Goal: Task Accomplishment & Management: Manage account settings

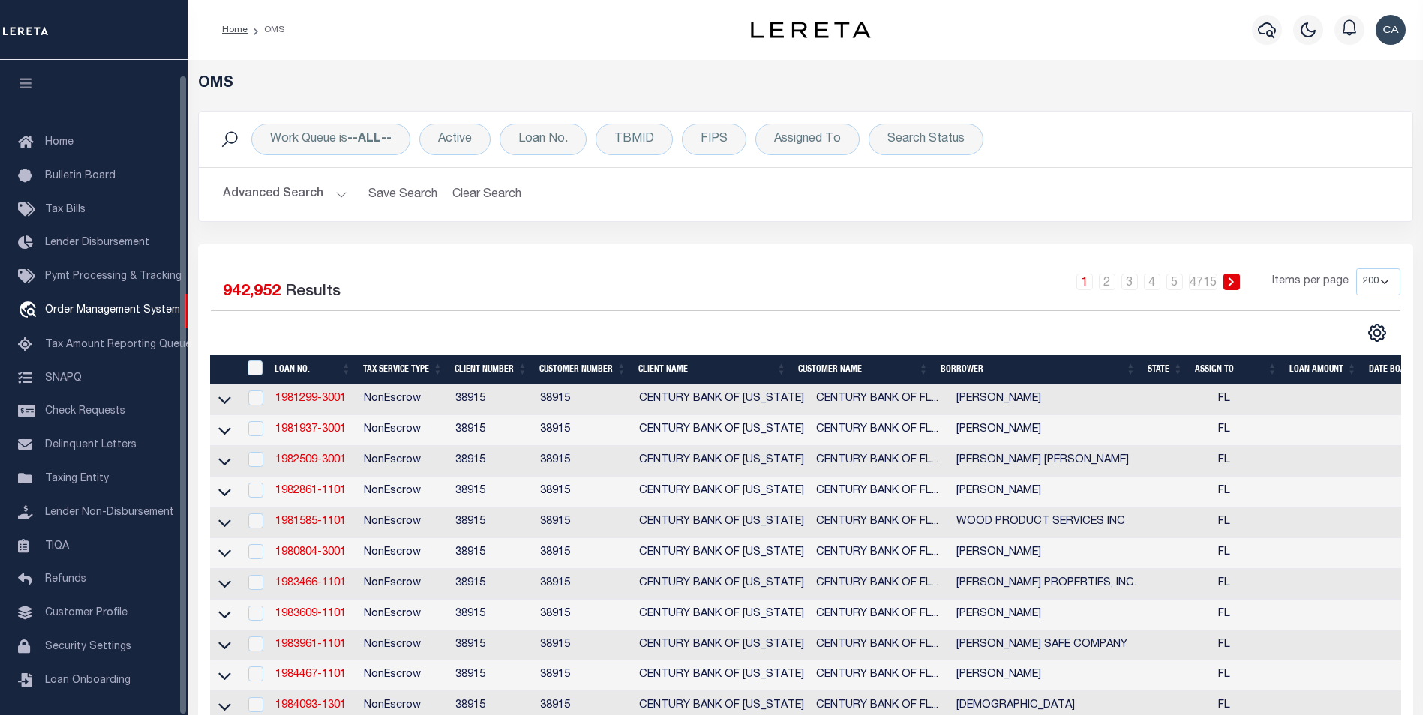
select select "200"
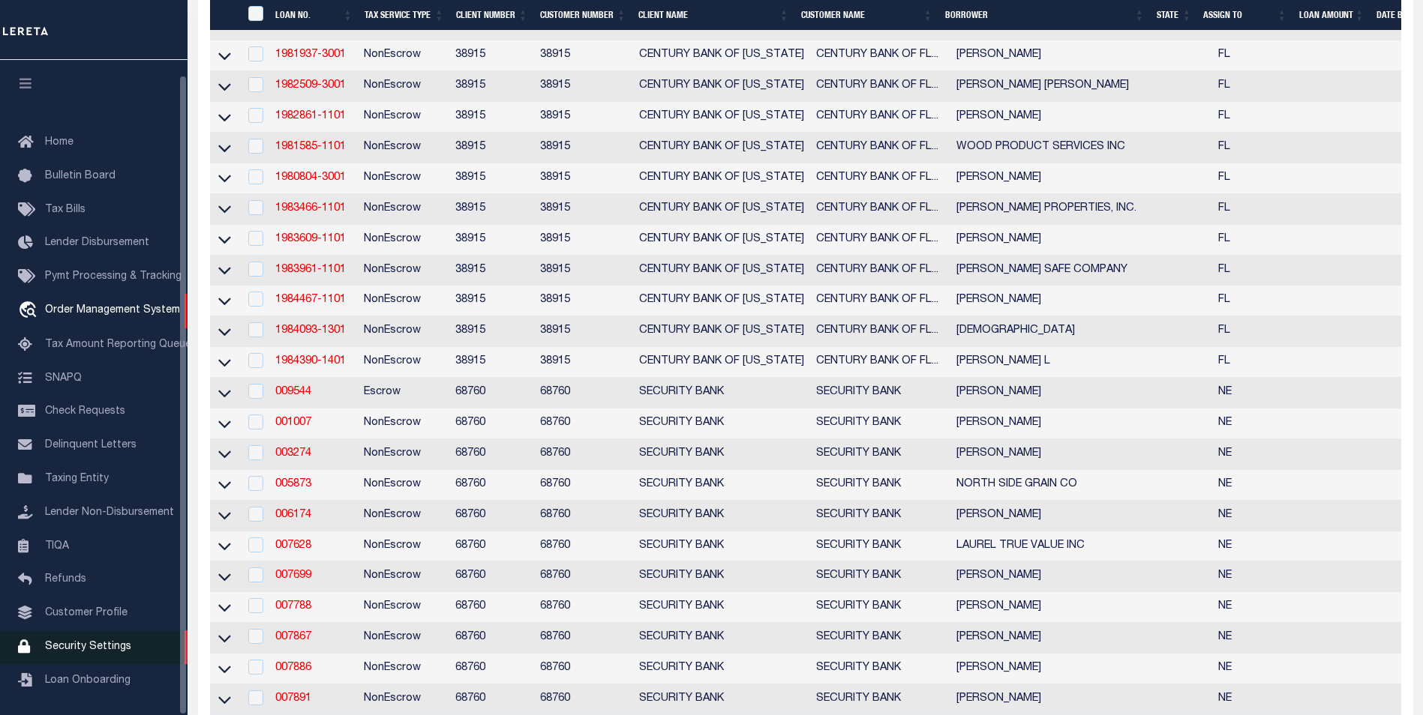
scroll to position [15, 0]
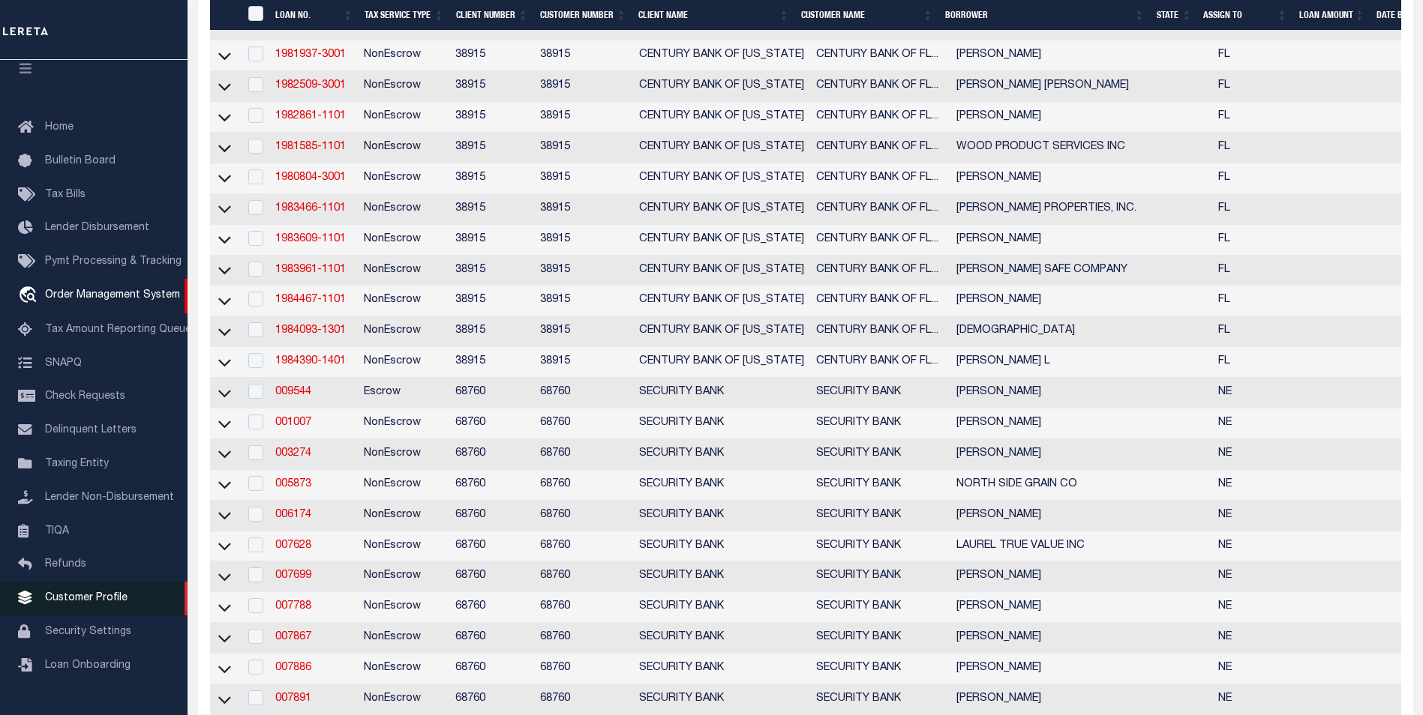
click at [118, 604] on span "Customer Profile" at bounding box center [86, 598] width 82 height 10
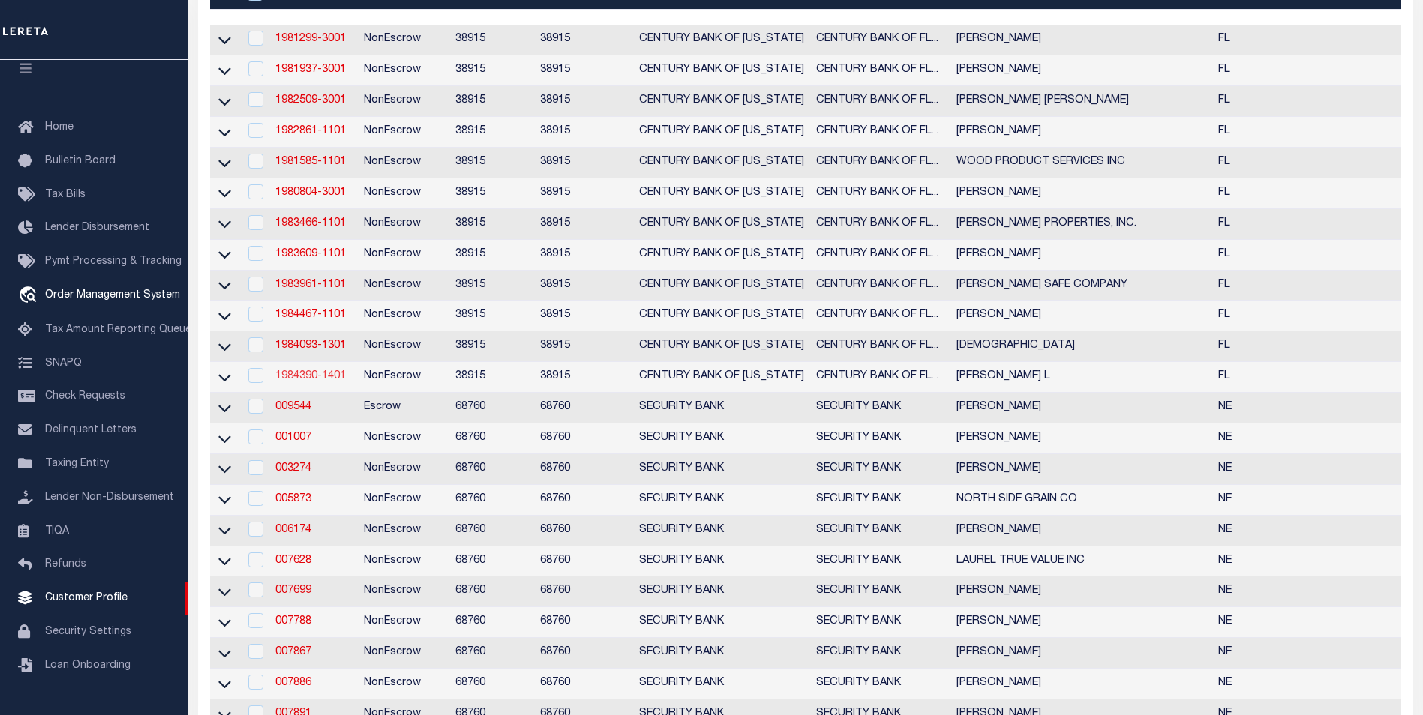
scroll to position [0, 0]
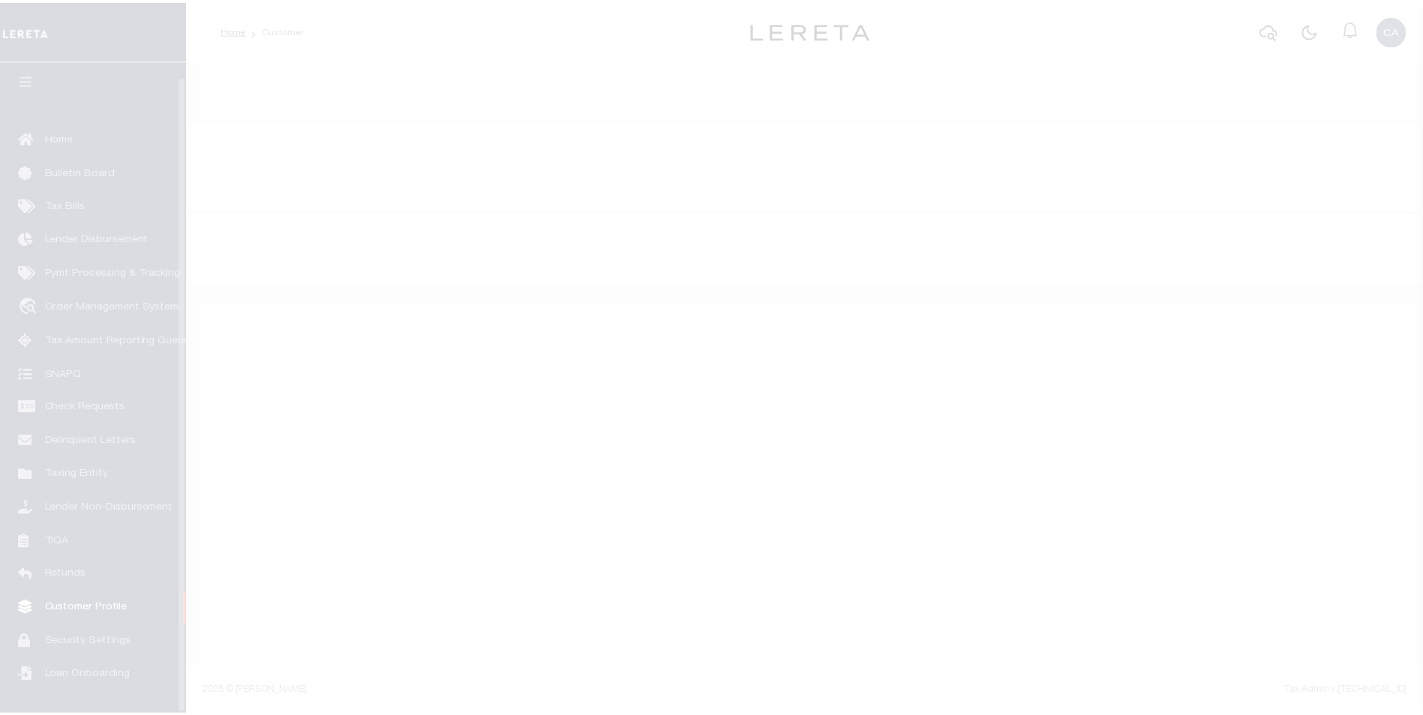
scroll to position [15, 0]
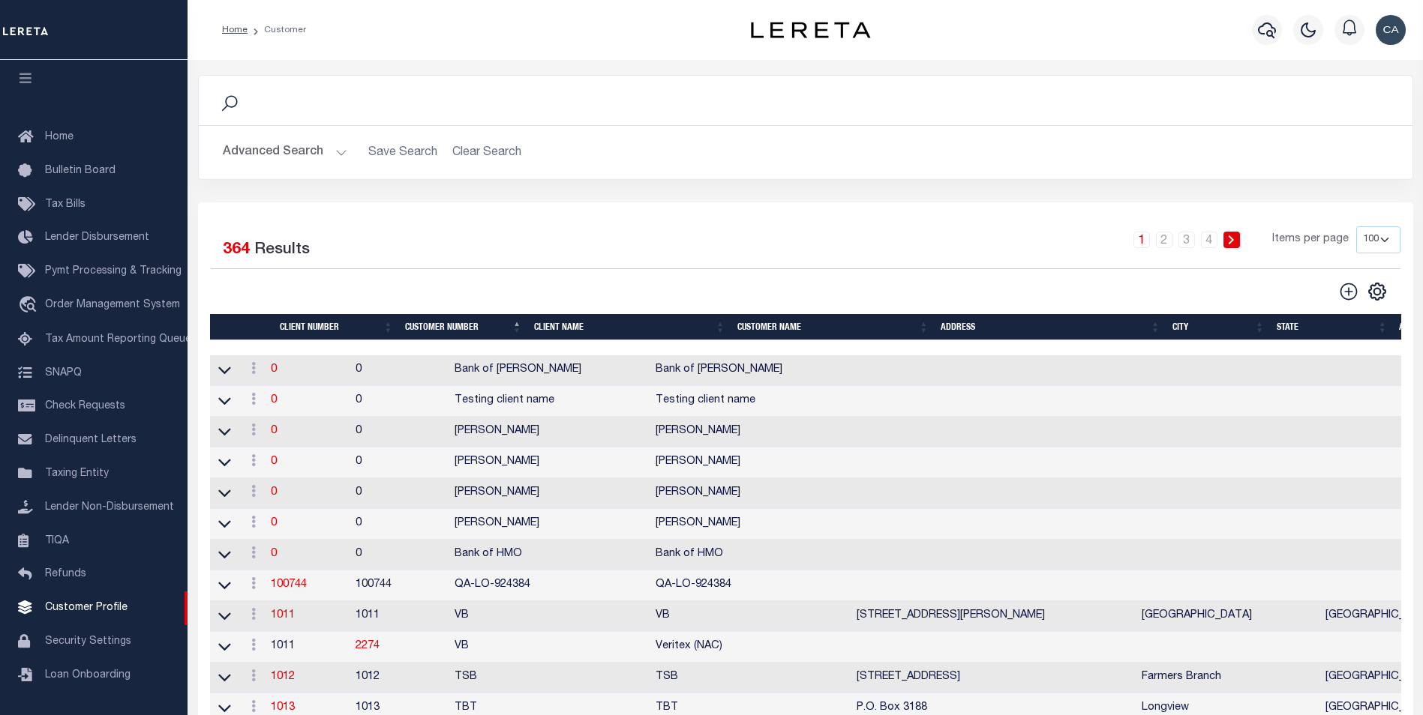
click at [1378, 36] on img "button" at bounding box center [1390, 30] width 30 height 30
click at [1360, 66] on link "Profile" at bounding box center [1351, 69] width 118 height 25
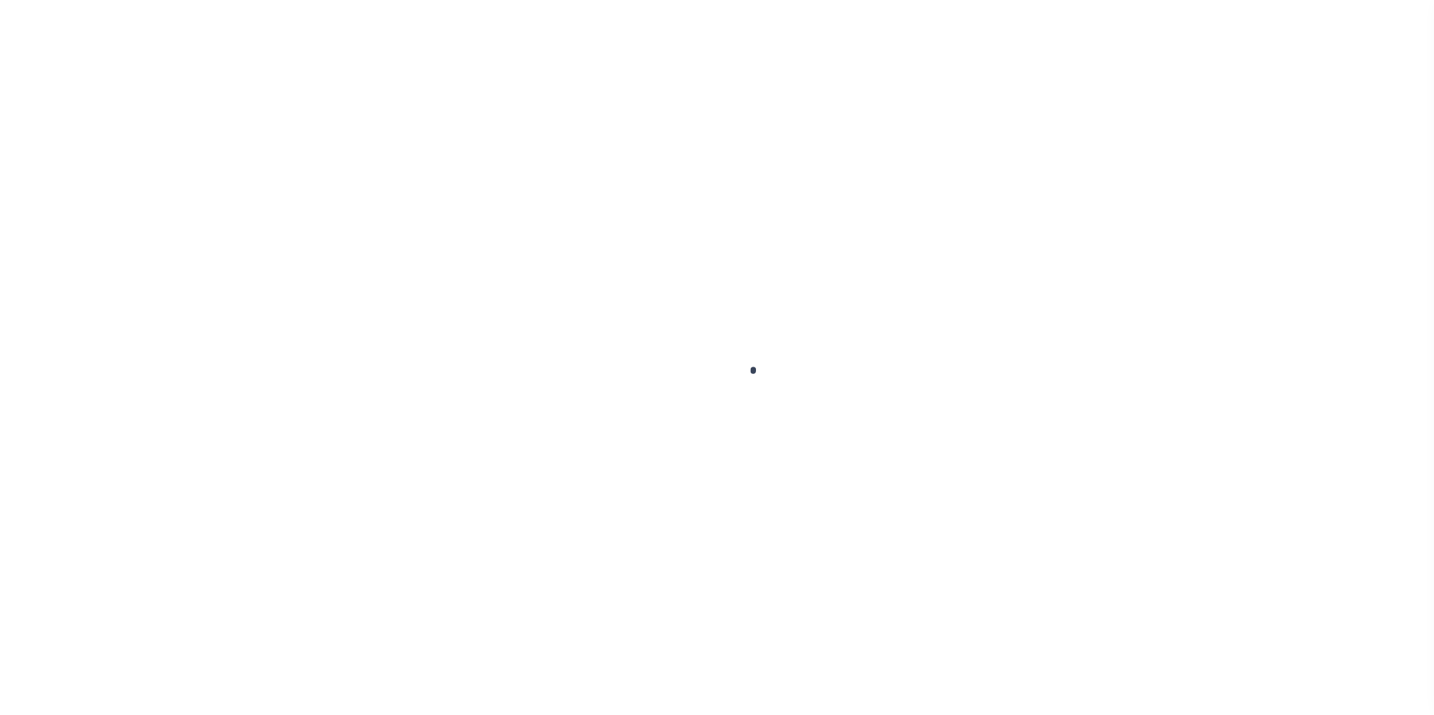
type input "[PERSON_NAME]"
type input "[PERSON_NAME][EMAIL_ADDRESS][PERSON_NAME][DOMAIN_NAME]"
type input "-"
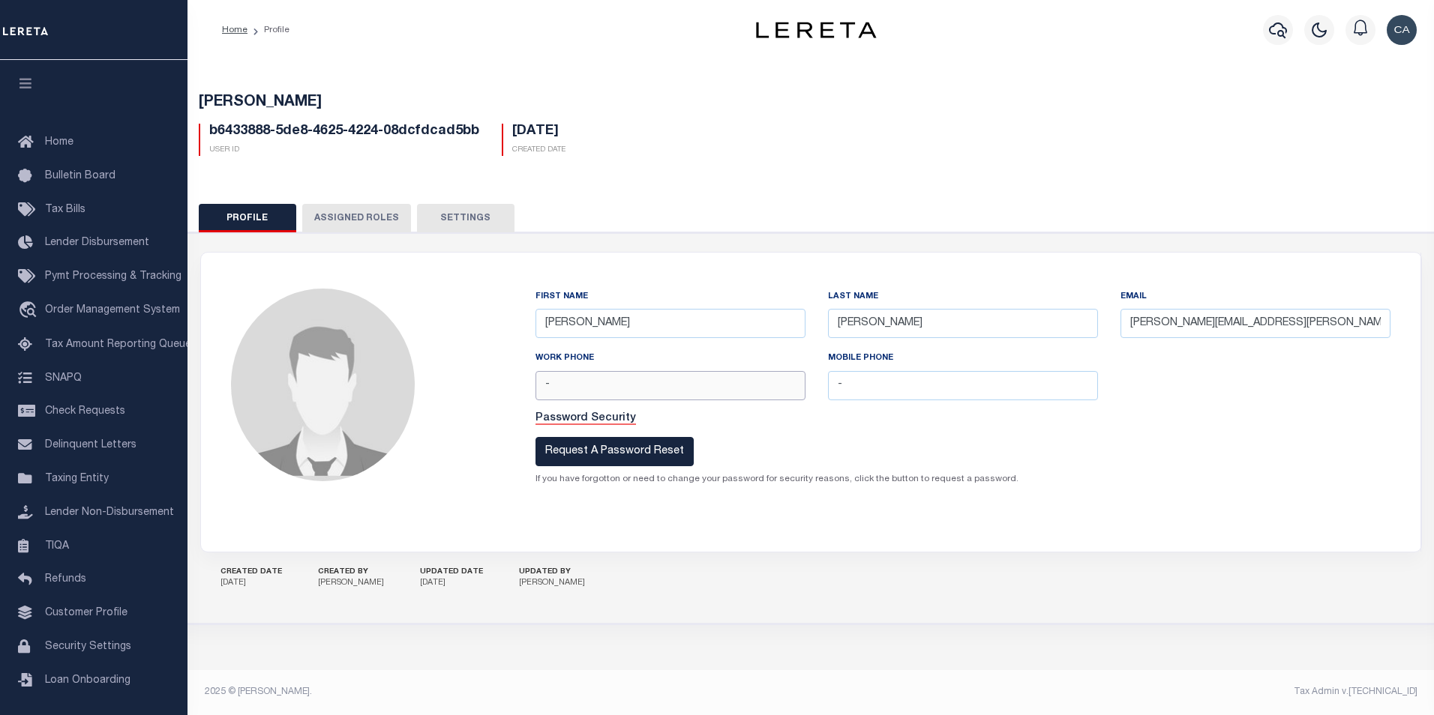
click at [656, 377] on input "-" at bounding box center [670, 385] width 270 height 29
click at [379, 209] on button "Assigned Roles" at bounding box center [356, 218] width 109 height 28
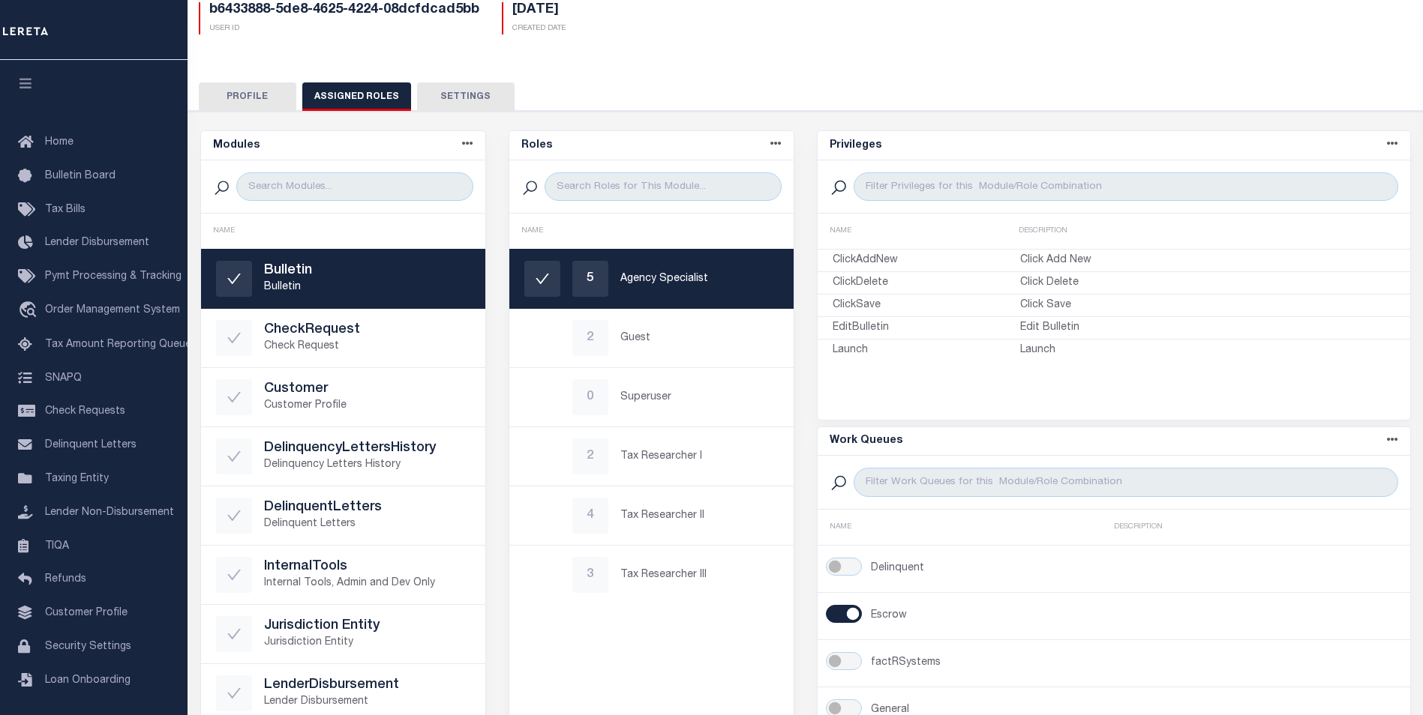
scroll to position [121, 0]
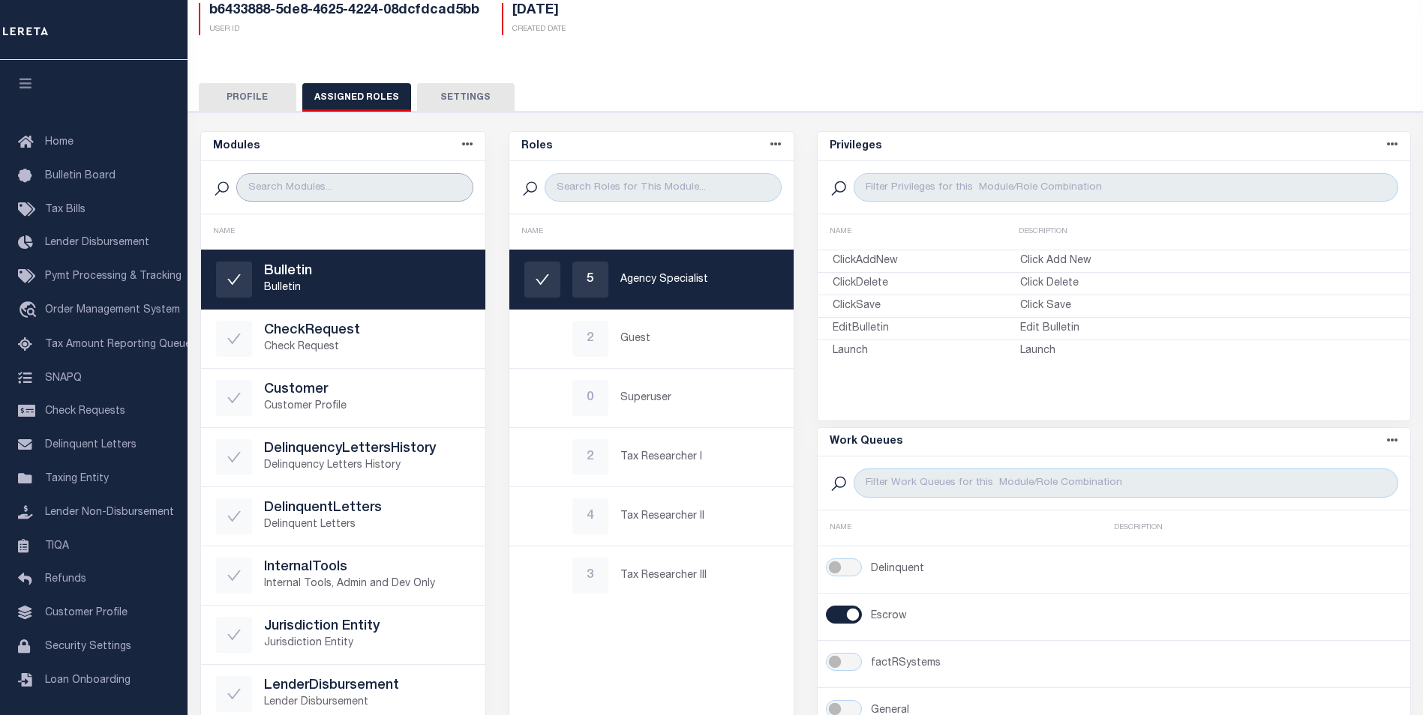
click at [382, 176] on input "search" at bounding box center [354, 187] width 237 height 28
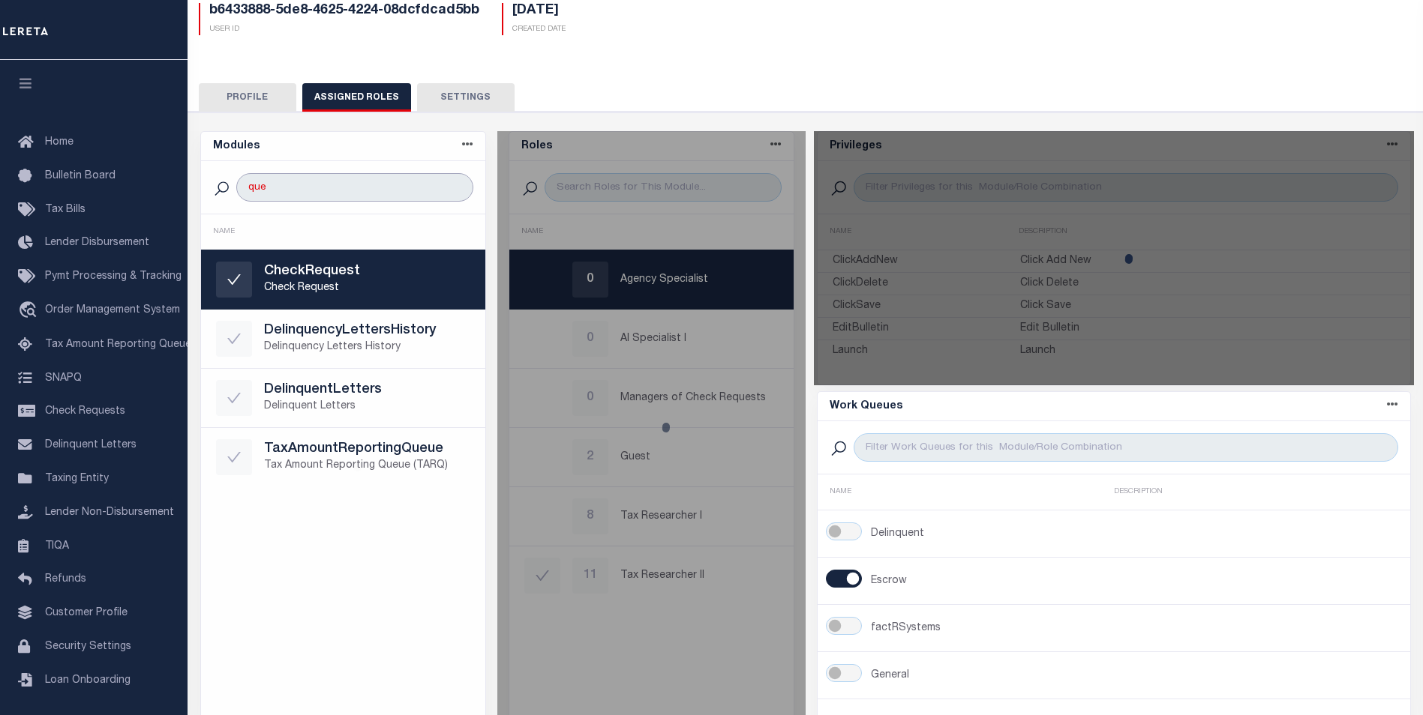
scroll to position [81, 0]
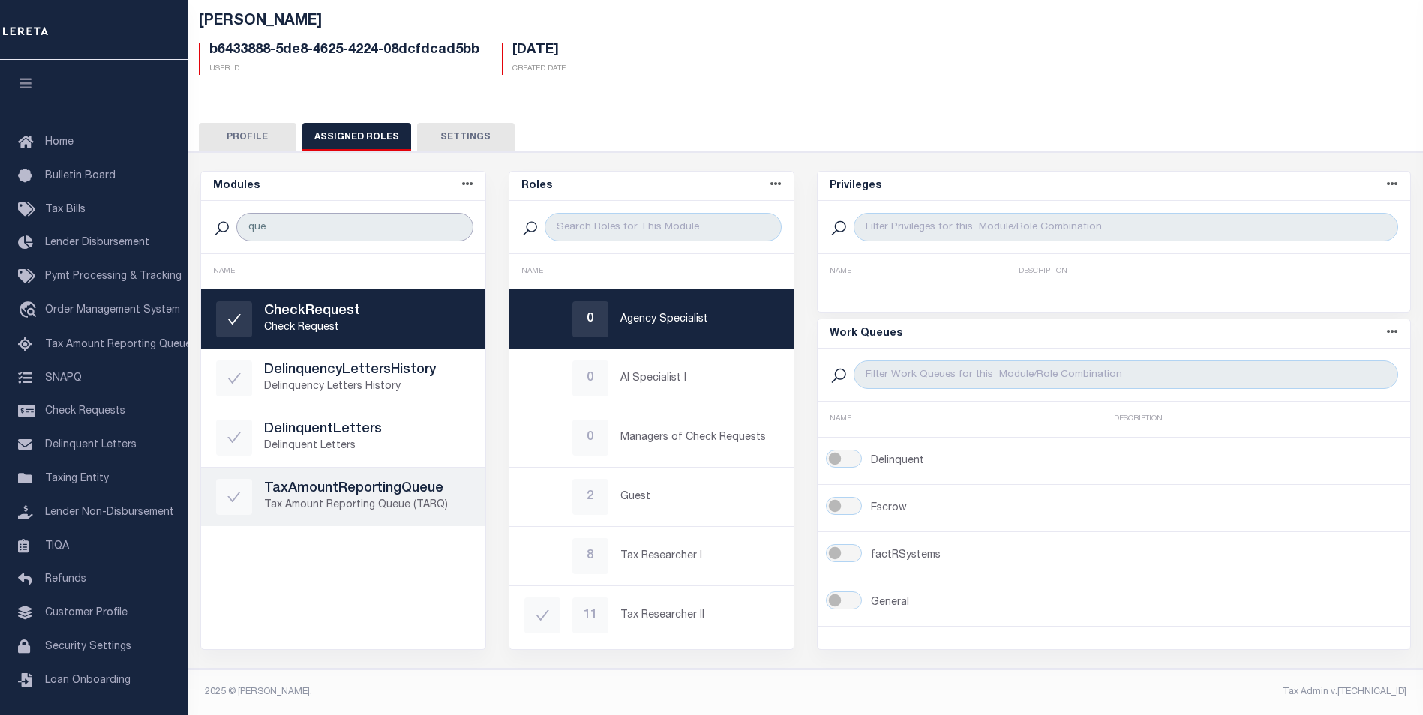
type input "que"
click at [443, 511] on p "Tax Amount Reporting Queue (TARQ)" at bounding box center [367, 506] width 206 height 16
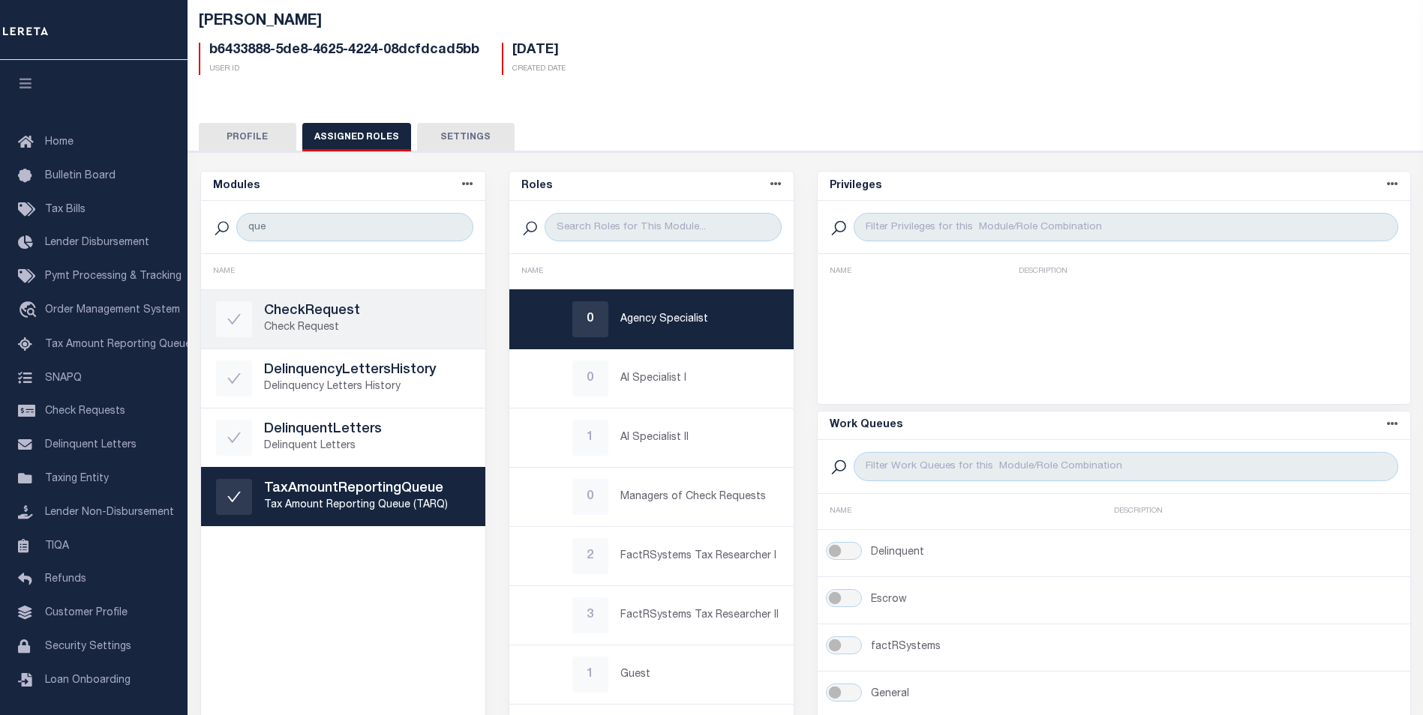
click at [360, 337] on div "CheckRequest Check Request" at bounding box center [343, 319] width 254 height 36
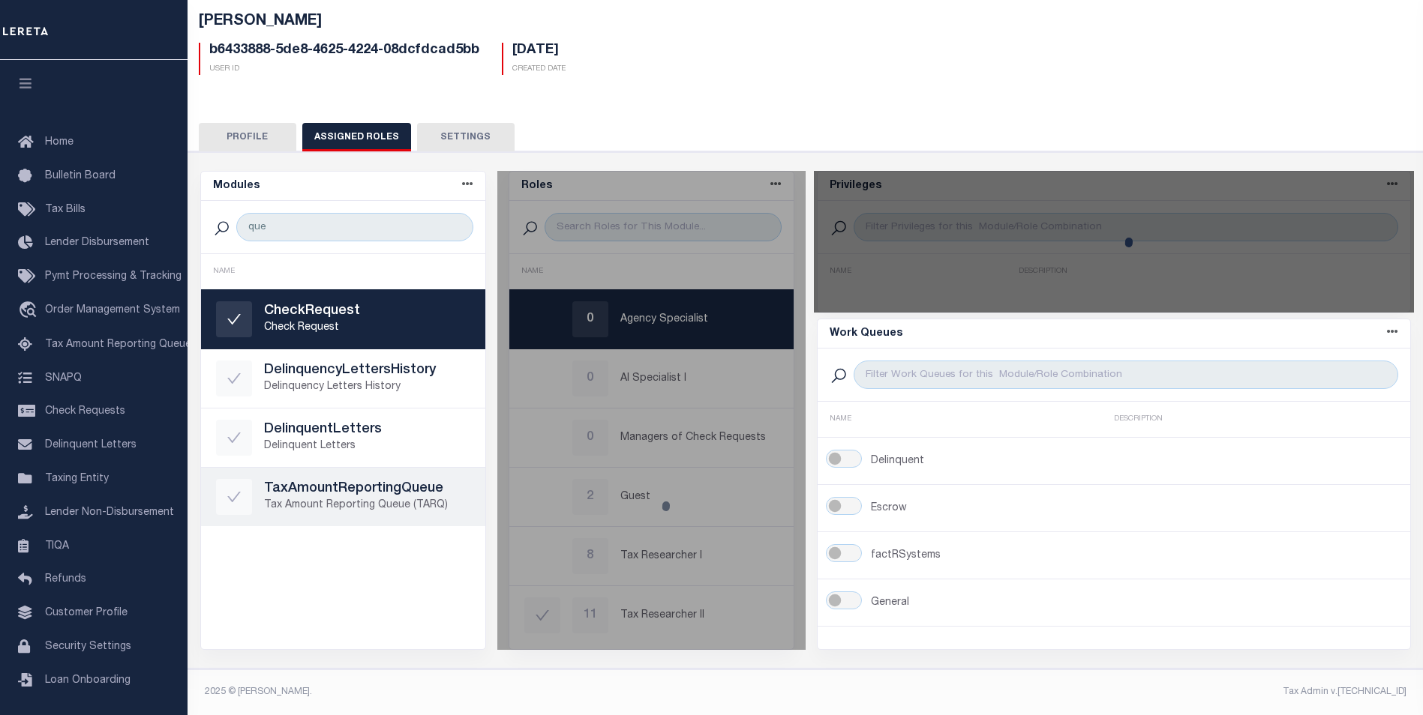
click at [395, 475] on link "TaxAmountReportingQueue Tax Amount Reporting Queue (TARQ)" at bounding box center [343, 497] width 284 height 58
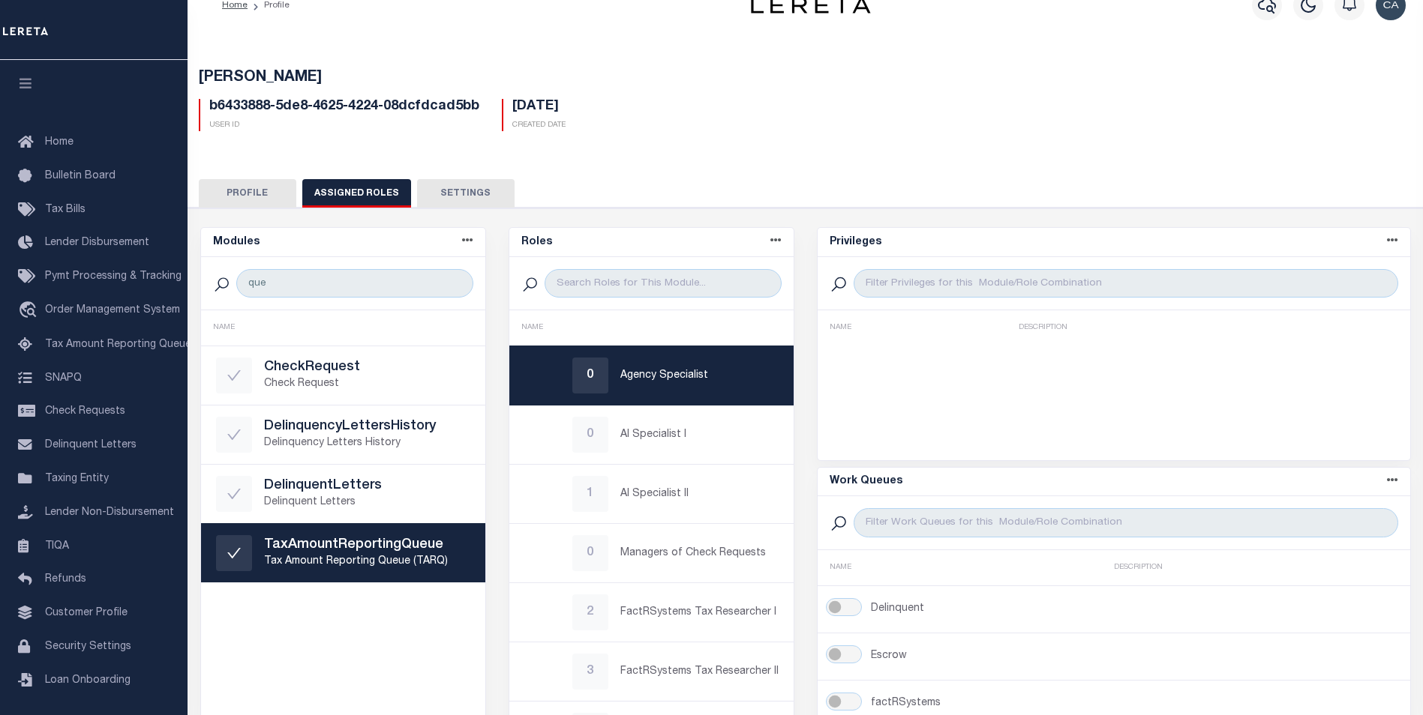
scroll to position [0, 0]
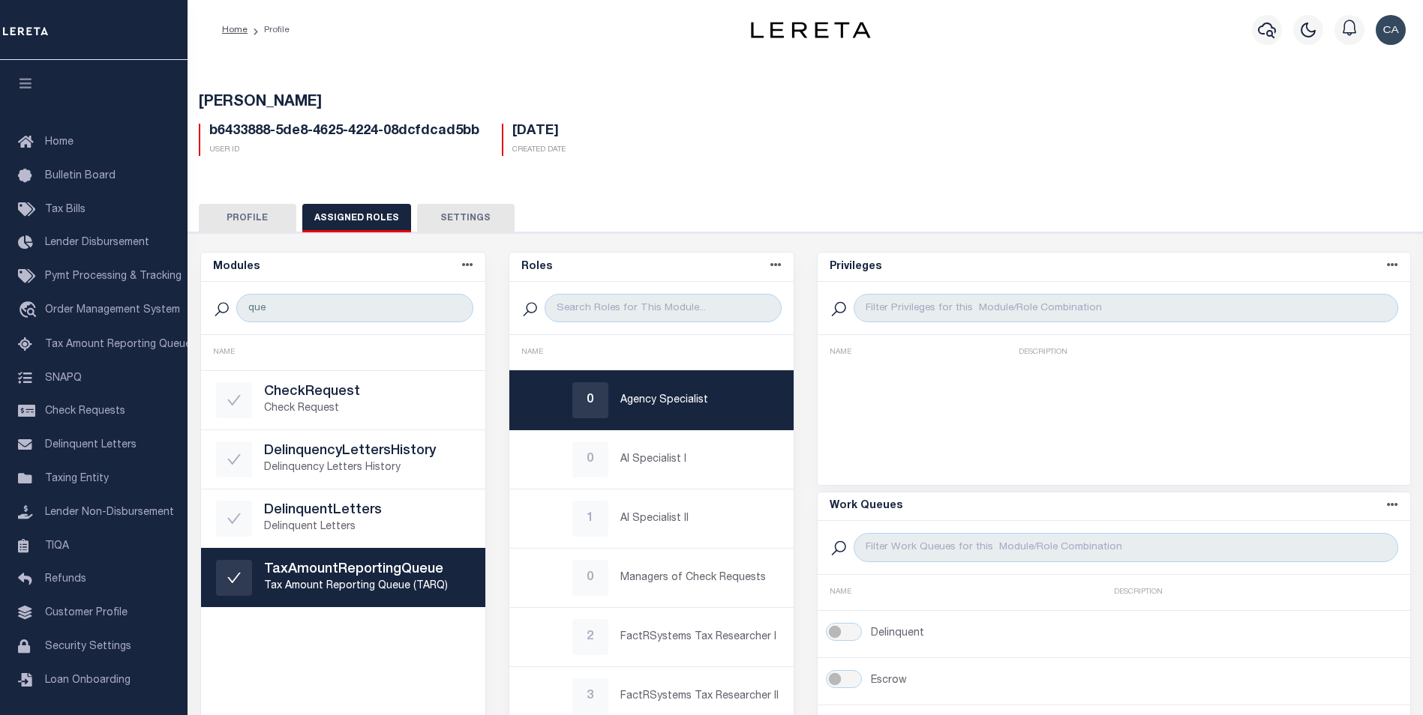
click at [482, 214] on button "Settings" at bounding box center [465, 218] width 97 height 28
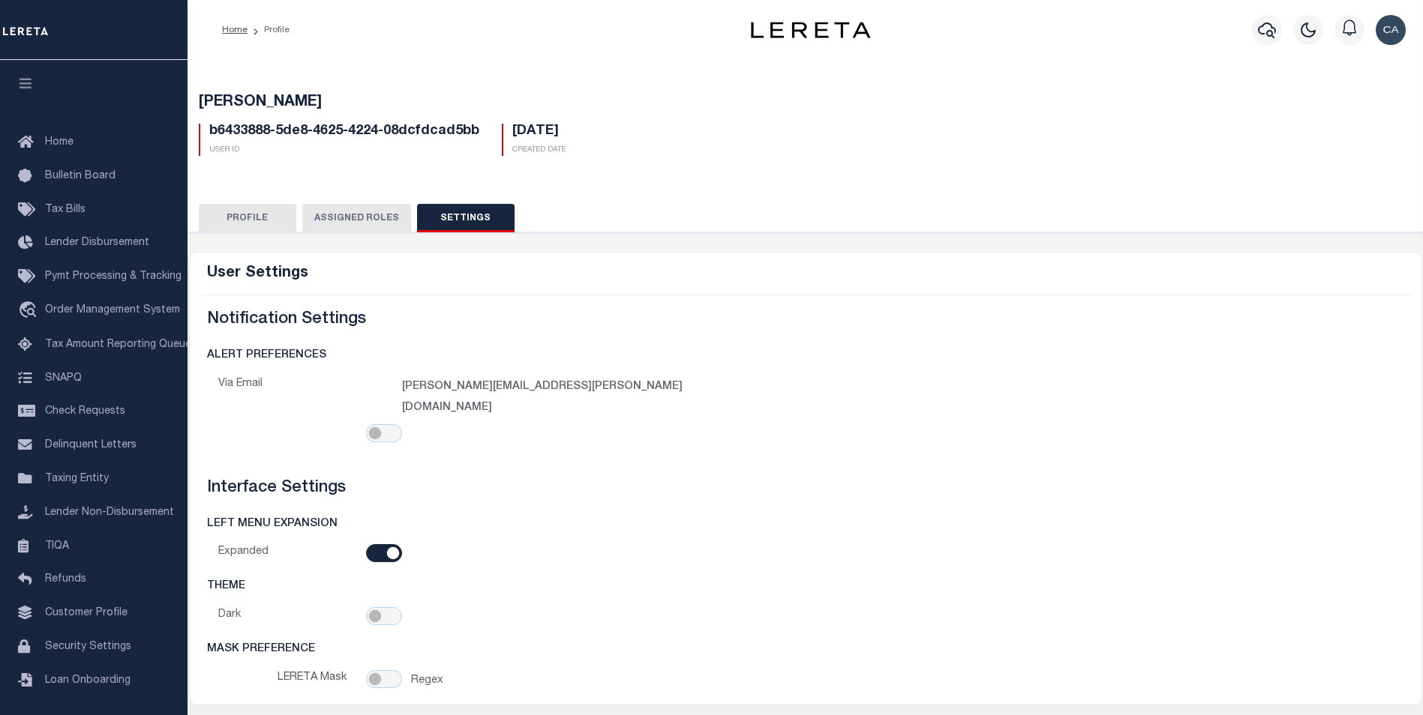
click at [375, 224] on button "Assigned Roles" at bounding box center [356, 218] width 109 height 28
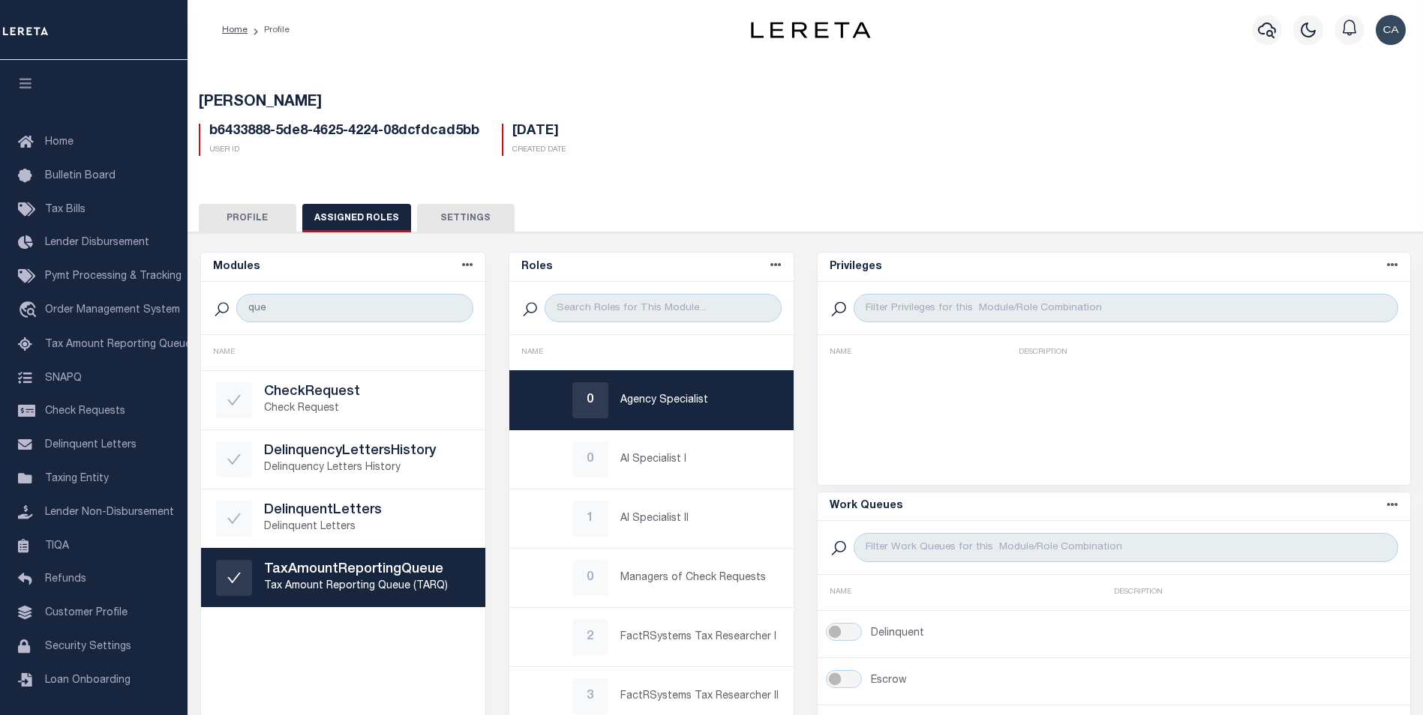
click at [277, 220] on button "Profile" at bounding box center [247, 218] width 97 height 28
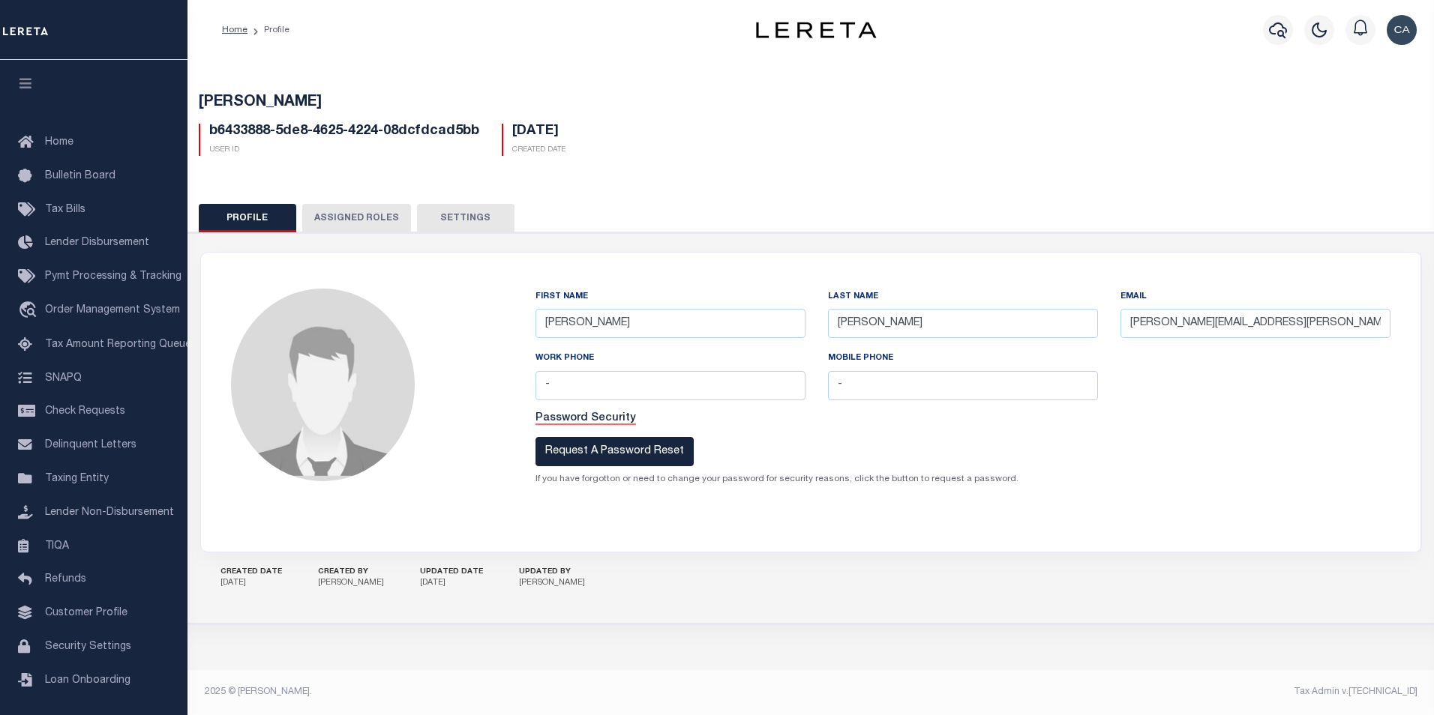
click at [448, 202] on div "Profile Assigned Roles Settings -" at bounding box center [811, 405] width 1261 height 439
click at [466, 225] on button "Settings" at bounding box center [465, 218] width 97 height 28
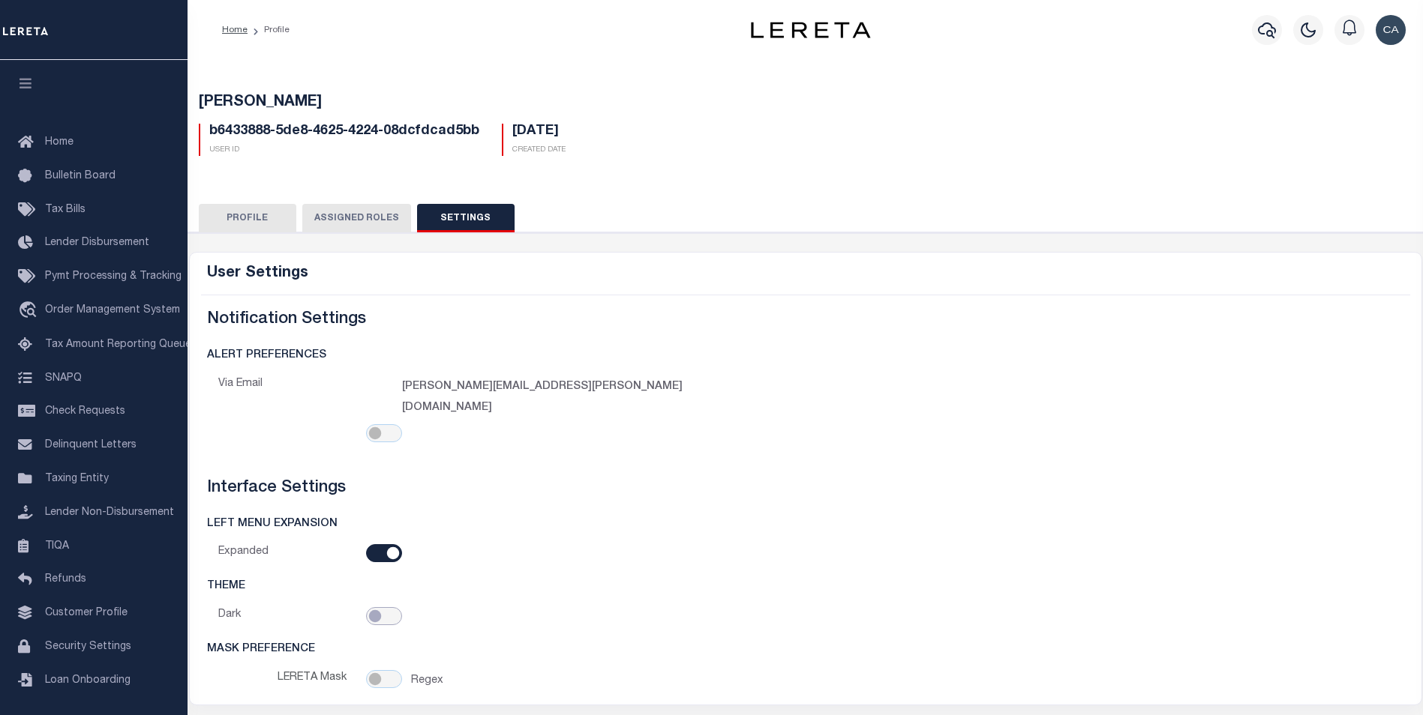
click at [387, 607] on input "checkbox" at bounding box center [384, 616] width 36 height 18
checkbox input "true"
click at [619, 642] on div "MASK PREFERENCE" at bounding box center [805, 650] width 1209 height 16
click at [343, 197] on div "Profile Assigned Roles Settings -" at bounding box center [805, 455] width 1249 height 539
click at [334, 209] on button "Assigned Roles" at bounding box center [356, 218] width 109 height 28
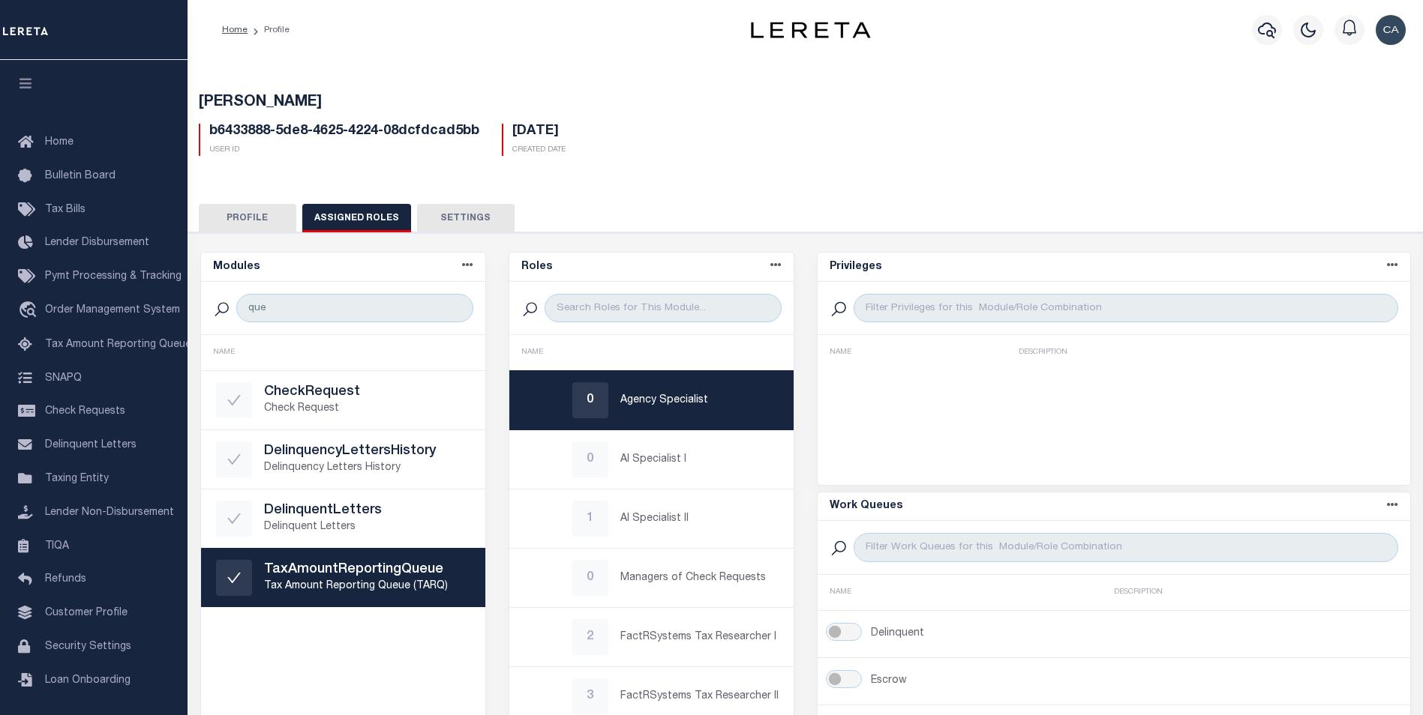
click at [279, 220] on button "Profile" at bounding box center [247, 218] width 97 height 28
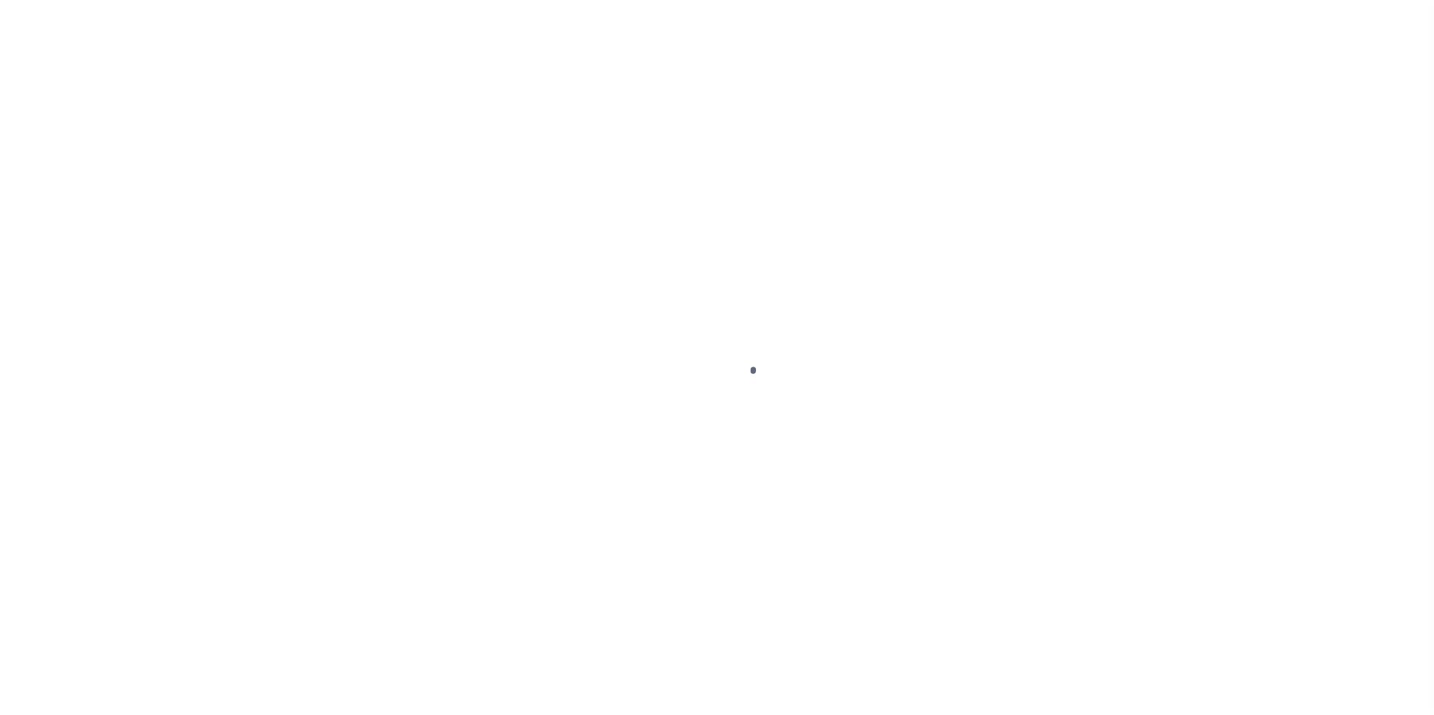
type input "[PERSON_NAME]"
type input "Contreres"
type input "Carlos.Contreres@accumatch.com"
type input "-"
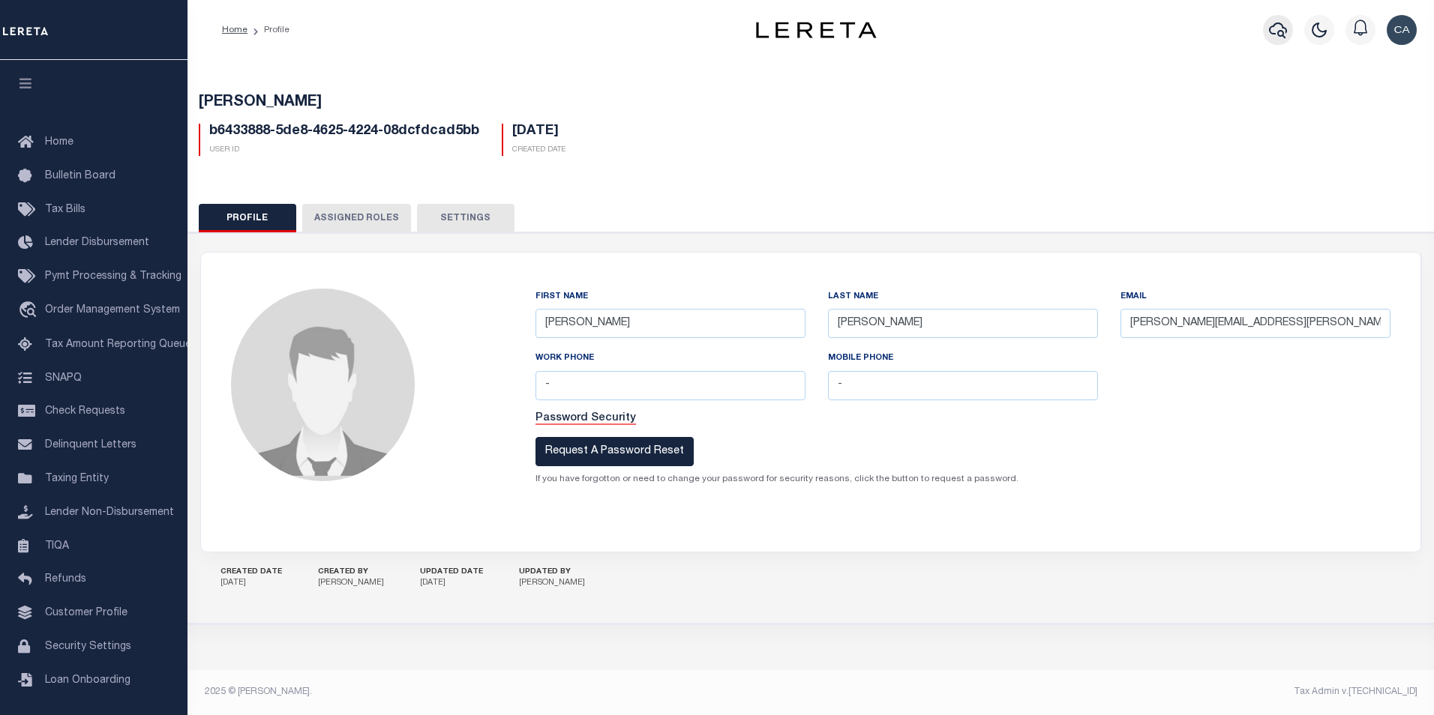
click at [1284, 32] on icon "button" at bounding box center [1278, 30] width 18 height 16
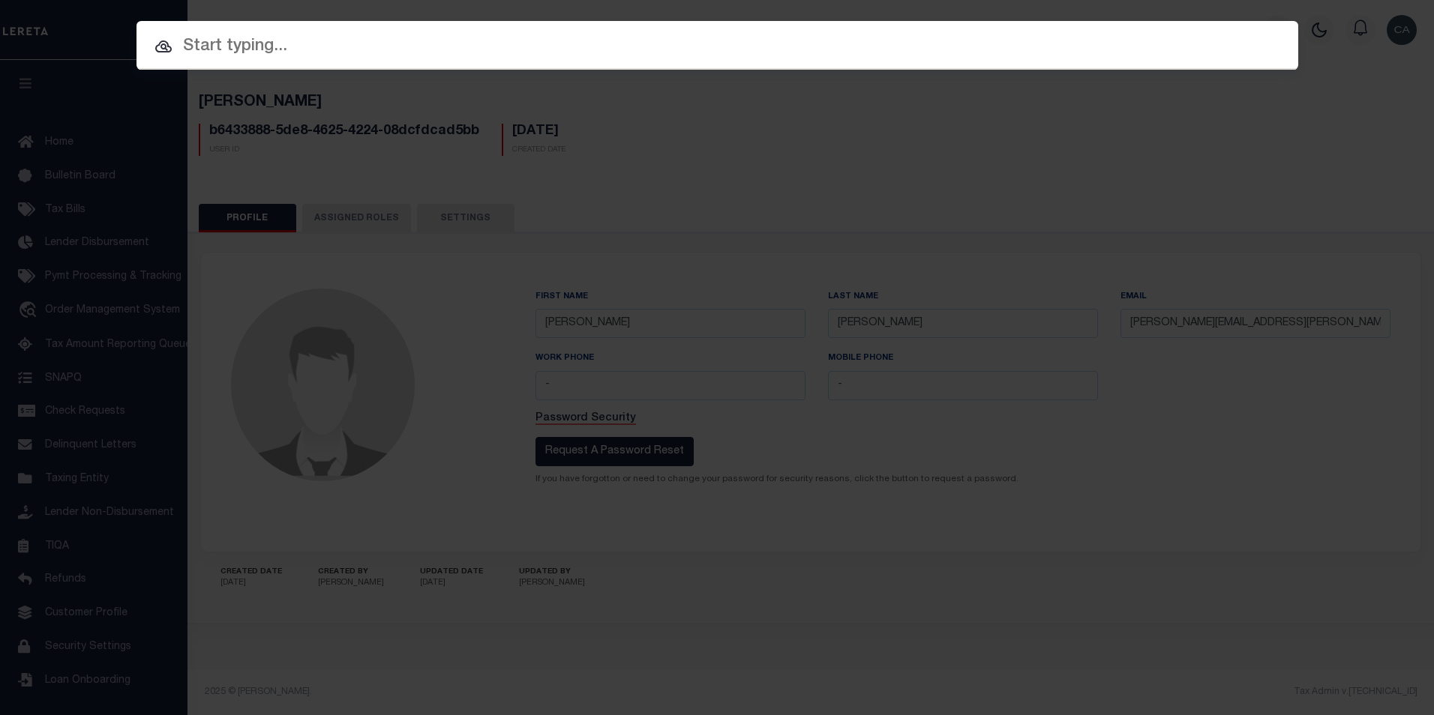
click at [1295, 166] on div "Include Loans TBM Customers Borrowers Payments (Lender Non-Disb) Payments (Lend…" at bounding box center [717, 357] width 1434 height 715
click at [1319, 121] on div "Include Loans TBM Customers Borrowers Payments (Lender Non-Disb) Payments (Lend…" at bounding box center [717, 357] width 1434 height 715
click at [565, 291] on div "Include Loans TBM Customers Borrowers Payments (Lender Non-Disb) Payments (Lend…" at bounding box center [717, 357] width 1434 height 715
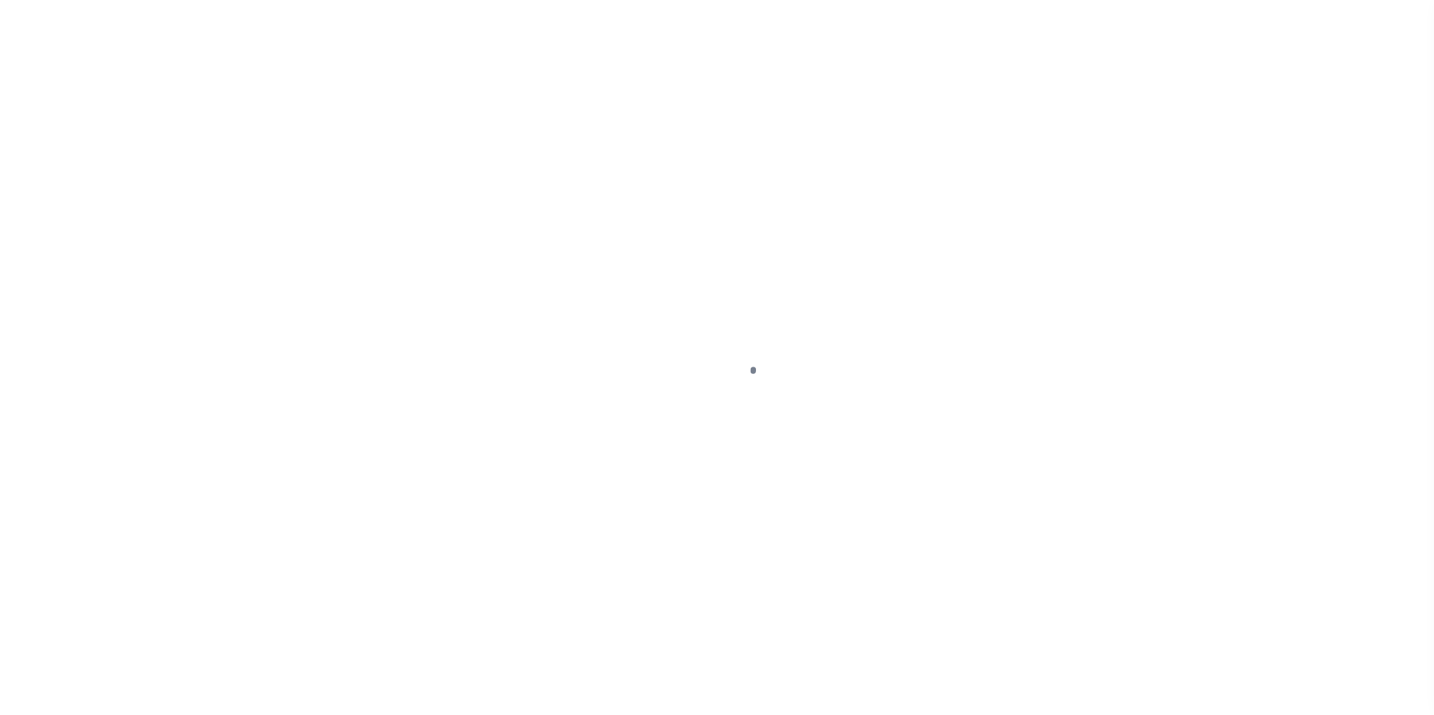
type input "[PERSON_NAME]"
type input "[PERSON_NAME][EMAIL_ADDRESS][PERSON_NAME][DOMAIN_NAME]"
type input "-"
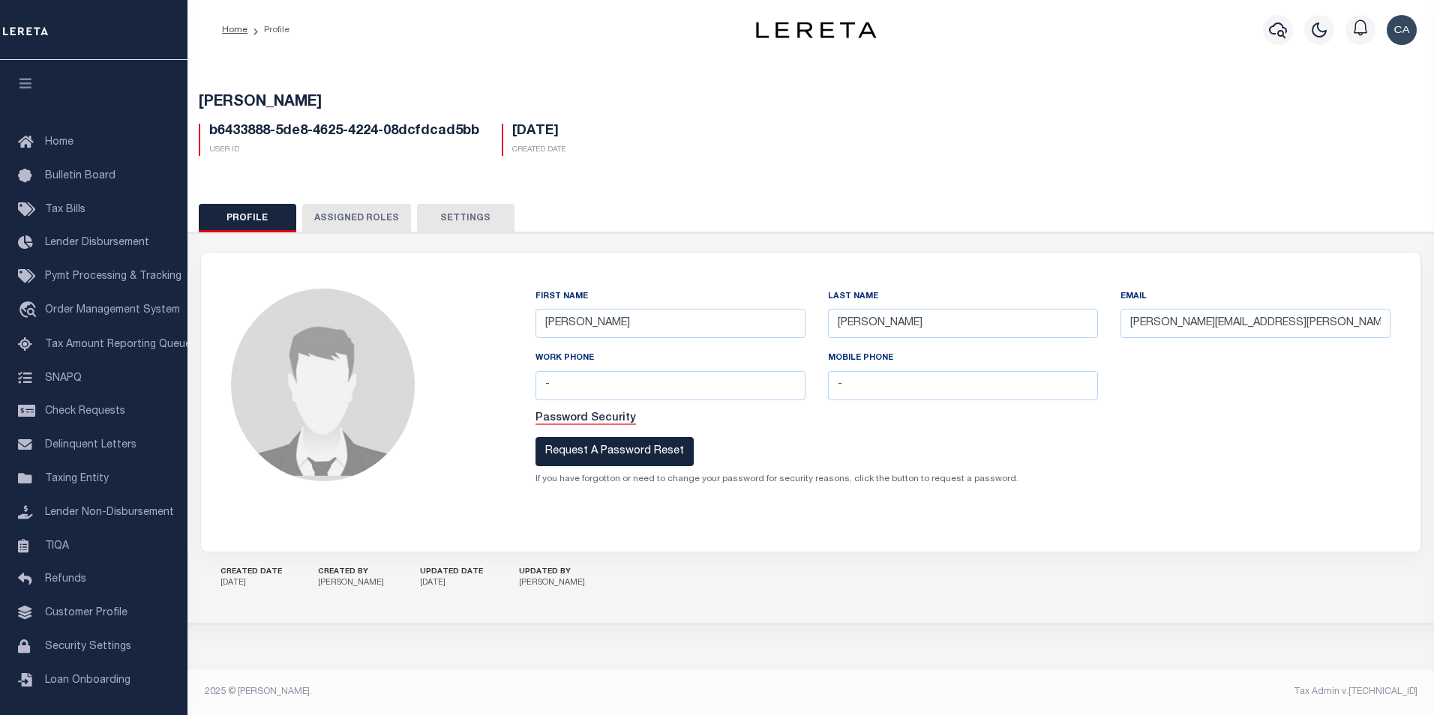
drag, startPoint x: 1155, startPoint y: 132, endPoint x: 1277, endPoint y: 89, distance: 129.5
click at [1156, 132] on div "b6433888-5de8-4625-4224-08dcfdcad5bb User Id [DATE] Created Date" at bounding box center [810, 134] width 1247 height 44
click at [1279, 26] on icon "button" at bounding box center [1278, 30] width 18 height 18
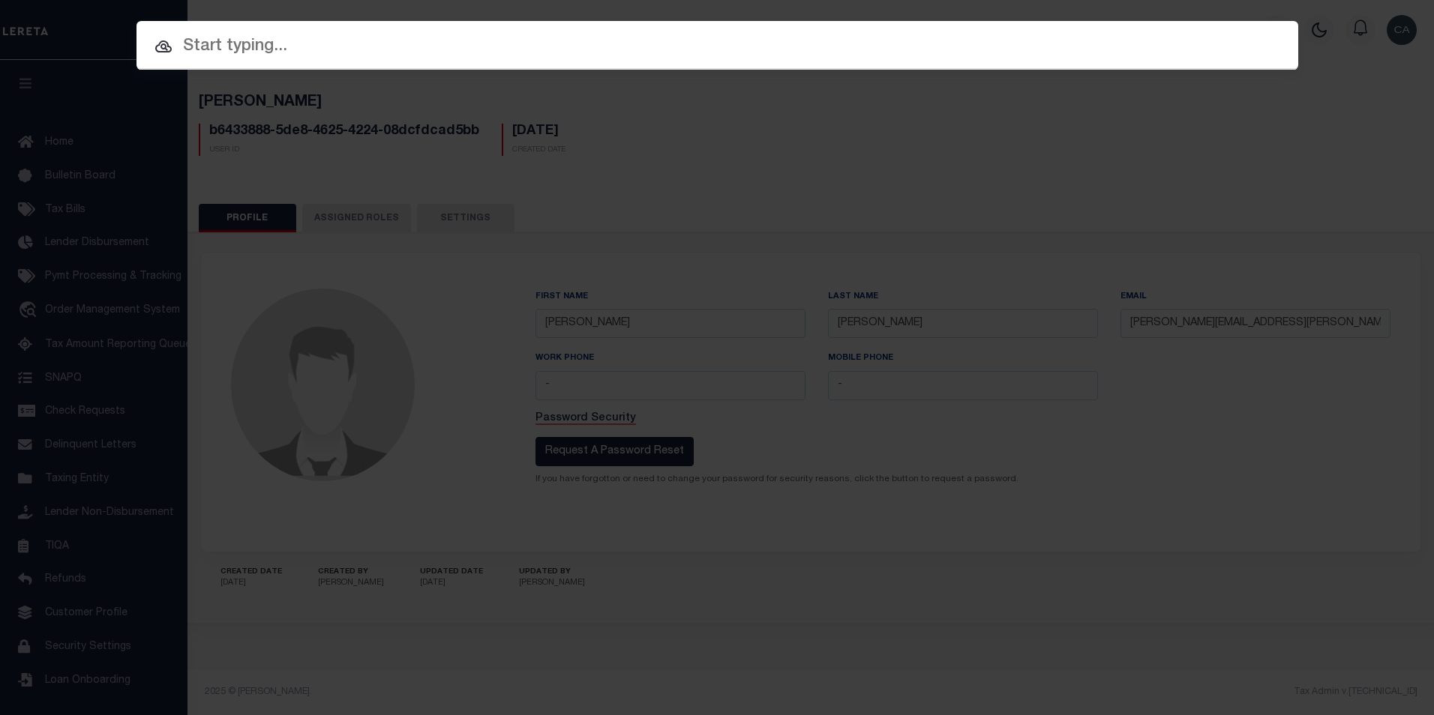
click at [1107, 309] on div "Include Loans TBM Customers Borrowers Payments (Lender Non-Disb) Payments (Lend…" at bounding box center [717, 357] width 1434 height 715
click at [1107, 310] on div "Include Loans TBM Customers Borrowers Payments (Lender Non-Disb) Payments (Lend…" at bounding box center [717, 357] width 1434 height 715
click at [1110, 305] on div "Include Loans TBM Customers Borrowers Payments (Lender Non-Disb) Payments (Lend…" at bounding box center [717, 357] width 1434 height 715
drag, startPoint x: 1315, startPoint y: 146, endPoint x: 1321, endPoint y: 129, distance: 18.3
click at [1315, 145] on div "Include Loans TBM Customers Borrowers Payments (Lender Non-Disb) Payments (Lend…" at bounding box center [717, 357] width 1434 height 715
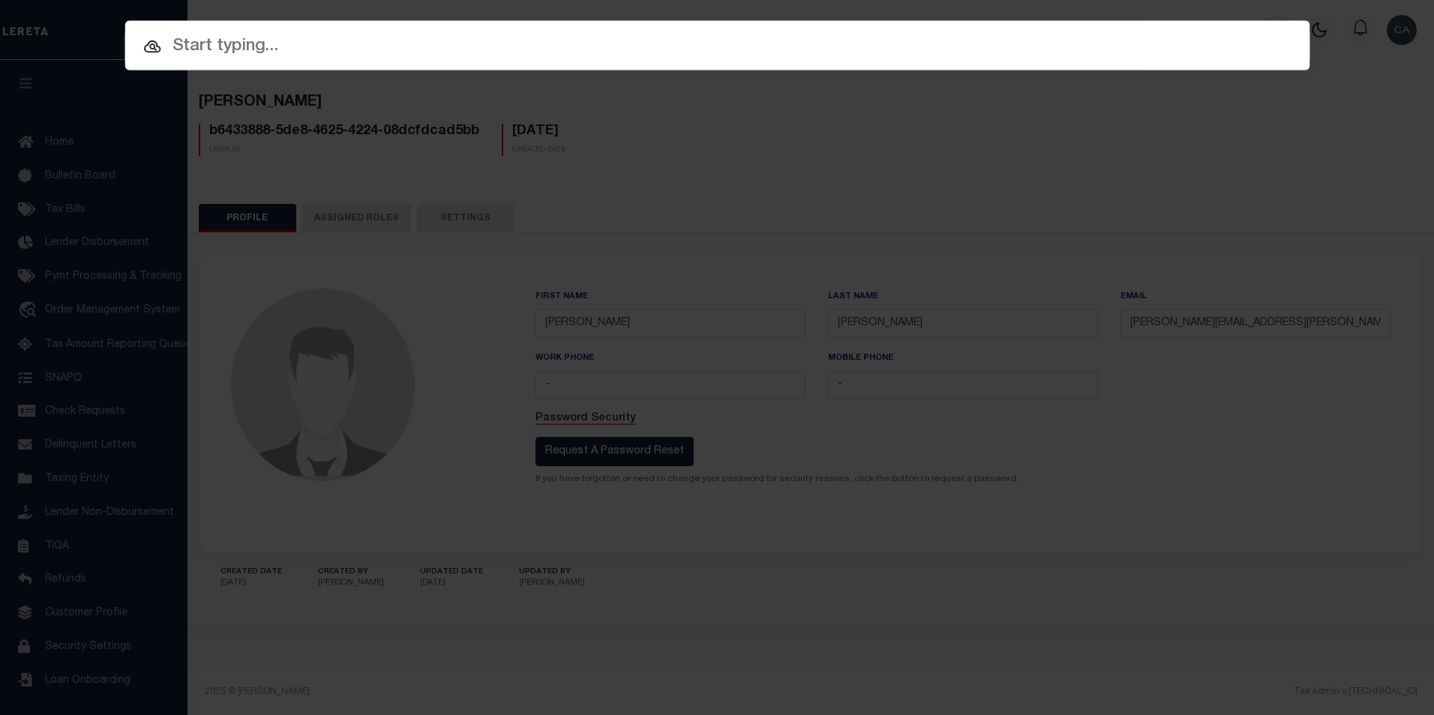
drag, startPoint x: 1322, startPoint y: 92, endPoint x: 1321, endPoint y: 73, distance: 19.5
click at [1321, 73] on div "Include Loans TBM Customers Borrowers Payments (Lender Non-Disb) Payments (Lend…" at bounding box center [717, 357] width 1434 height 715
drag, startPoint x: 1320, startPoint y: 37, endPoint x: 1317, endPoint y: 24, distance: 13.8
click at [1317, 29] on div "Include Loans TBM Customers Borrowers Payments (Lender Non-Disb) Payments (Lend…" at bounding box center [717, 357] width 1434 height 715
click at [1317, 24] on div "Include Loans TBM Customers Borrowers Payments (Lender Non-Disb) Payments (Lend…" at bounding box center [717, 357] width 1434 height 715
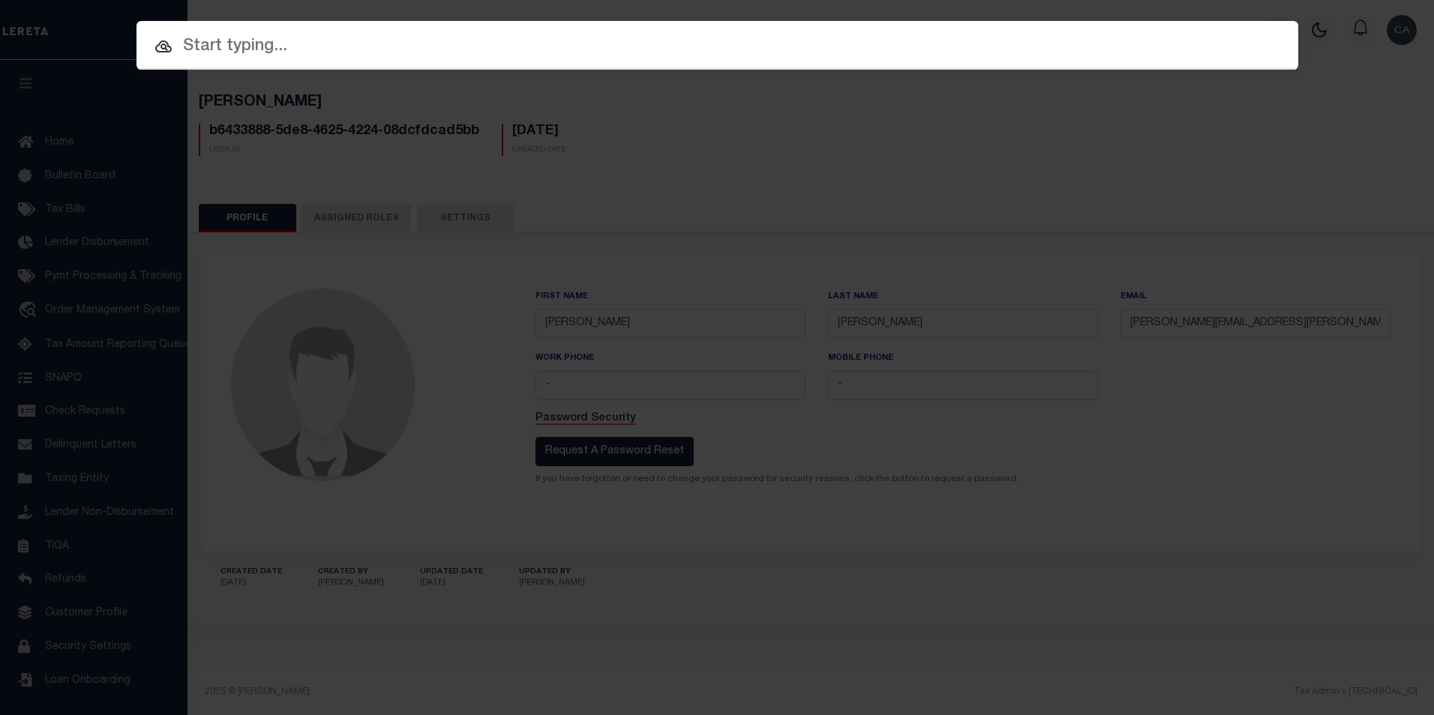
drag, startPoint x: 1341, startPoint y: 19, endPoint x: 1354, endPoint y: 20, distance: 12.8
click at [1348, 19] on div "Include Loans TBM Customers Borrowers Payments (Lender Non-Disb) Payments (Lend…" at bounding box center [717, 357] width 1434 height 715
drag, startPoint x: 1354, startPoint y: 20, endPoint x: 1249, endPoint y: 64, distance: 113.0
click at [1354, 21] on div "Include Loans TBM Customers Borrowers Payments (Lender Non-Disb) Payments (Lend…" at bounding box center [717, 357] width 1434 height 715
click at [255, 38] on input "text" at bounding box center [717, 47] width 1162 height 26
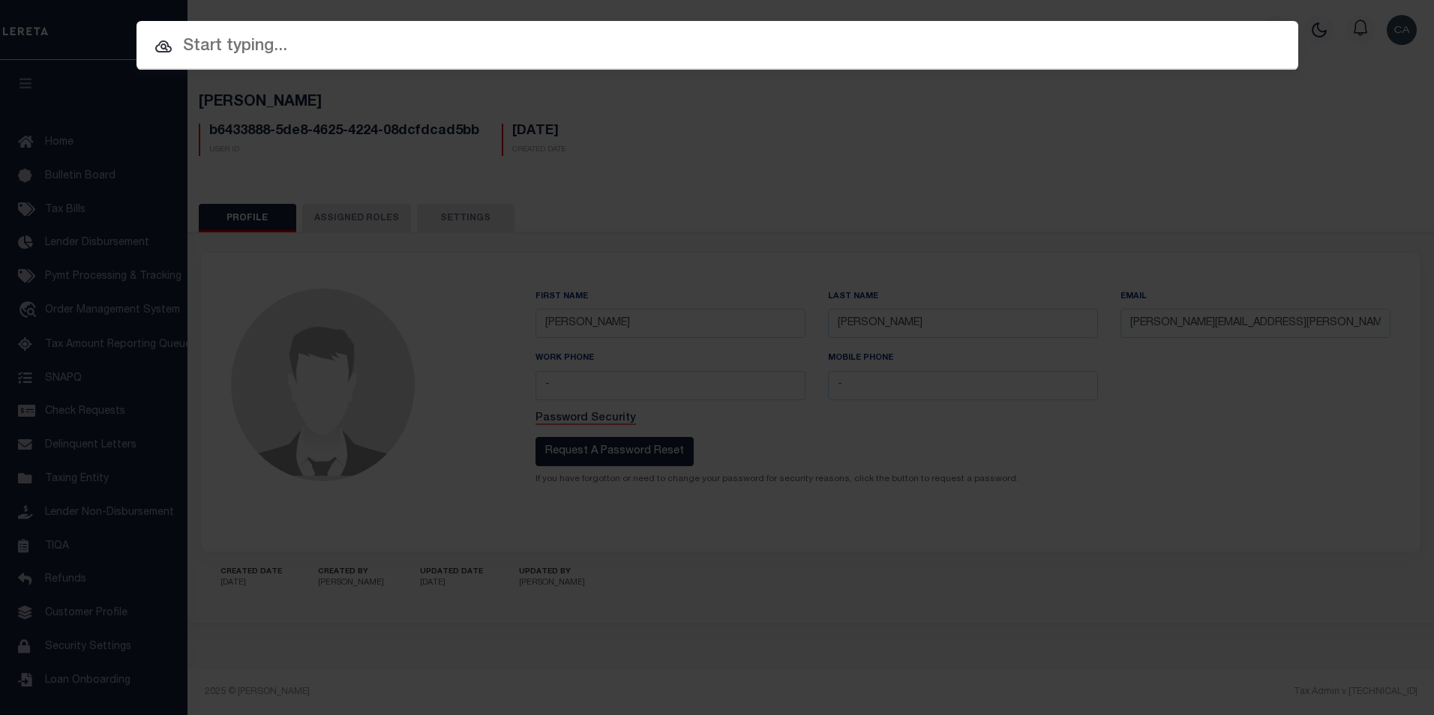
click at [70, 167] on div "Include Loans TBM Customers Borrowers Payments (Lender Non-Disb) Payments (Lend…" at bounding box center [717, 357] width 1434 height 715
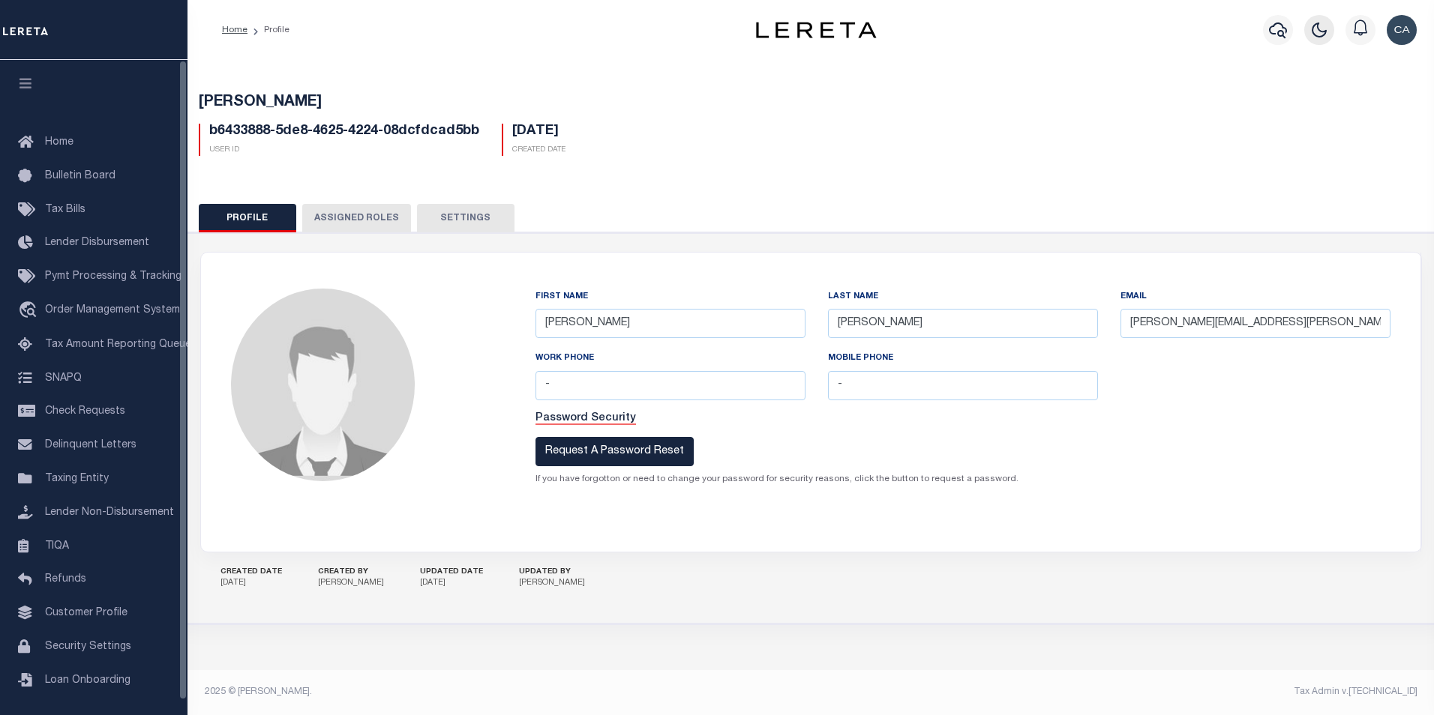
click at [1328, 28] on icon "button" at bounding box center [1319, 30] width 18 height 18
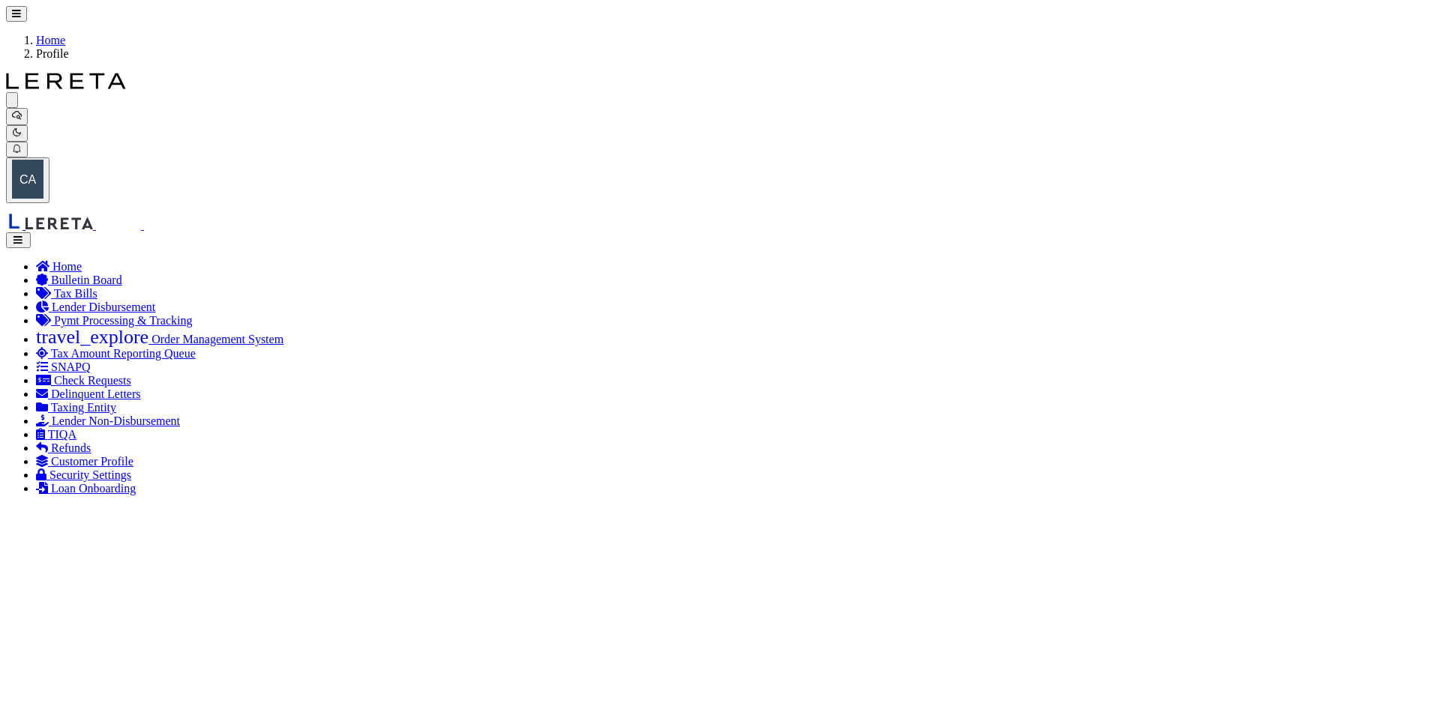
click at [28, 125] on button "button" at bounding box center [17, 133] width 22 height 16
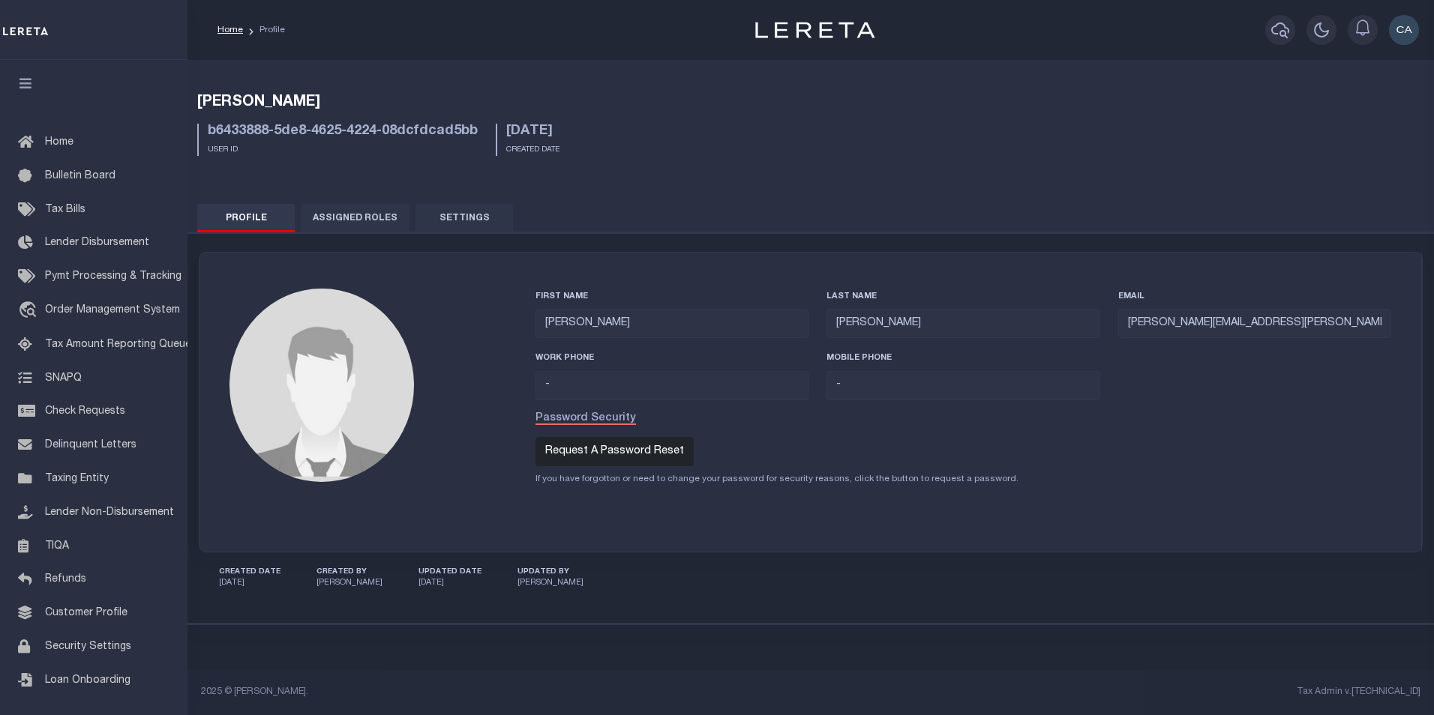
click at [346, 202] on div "Profile Assigned Roles Settings -" at bounding box center [810, 405] width 1263 height 439
click at [348, 206] on button "Assigned Roles" at bounding box center [355, 218] width 109 height 28
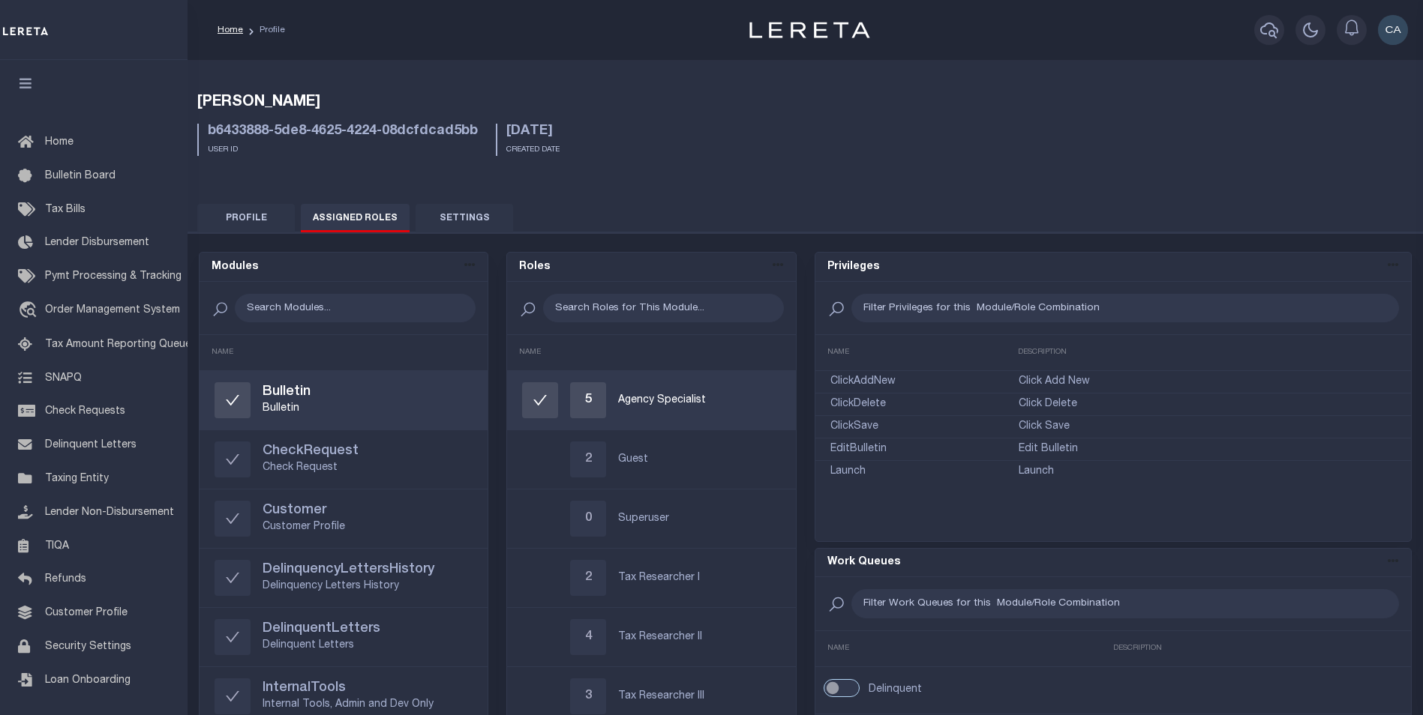
click at [476, 217] on button "Settings" at bounding box center [463, 218] width 97 height 28
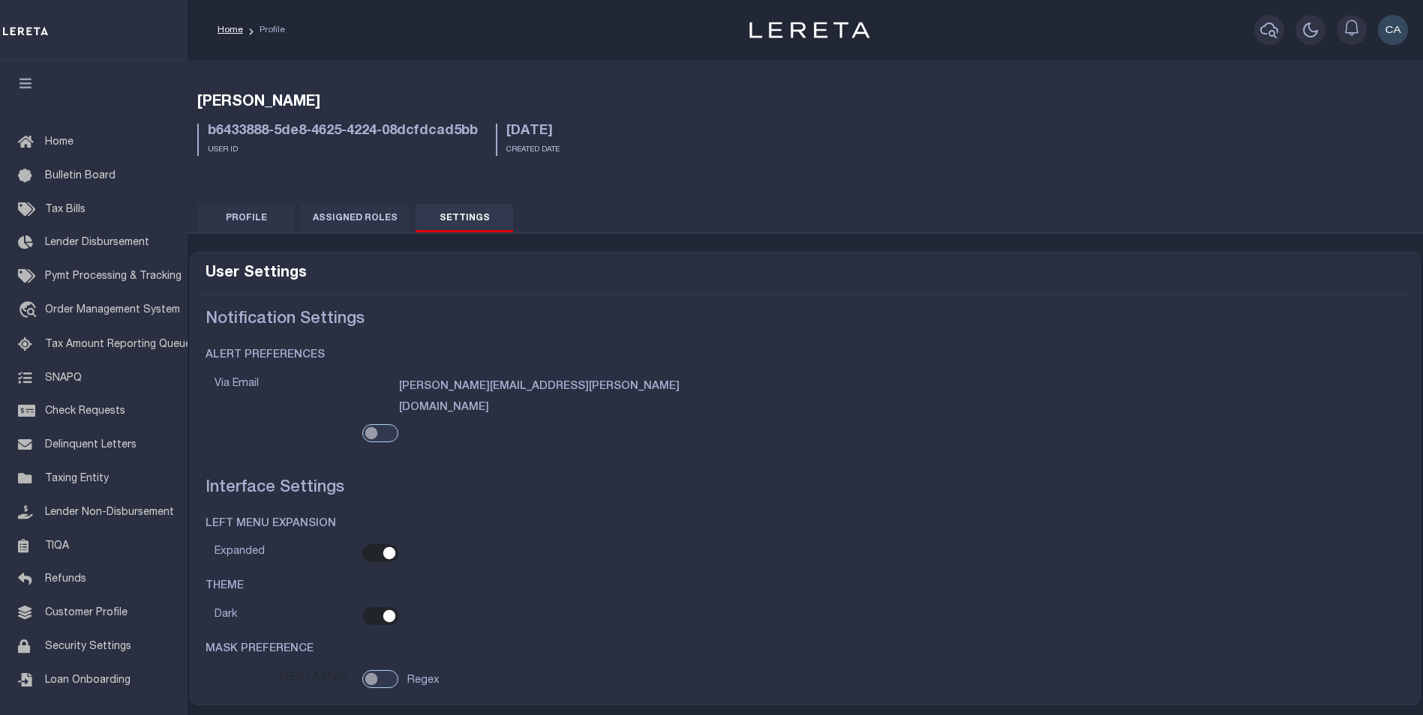
click at [400, 211] on button "Assigned Roles" at bounding box center [355, 218] width 109 height 28
